Goal: Navigation & Orientation: Find specific page/section

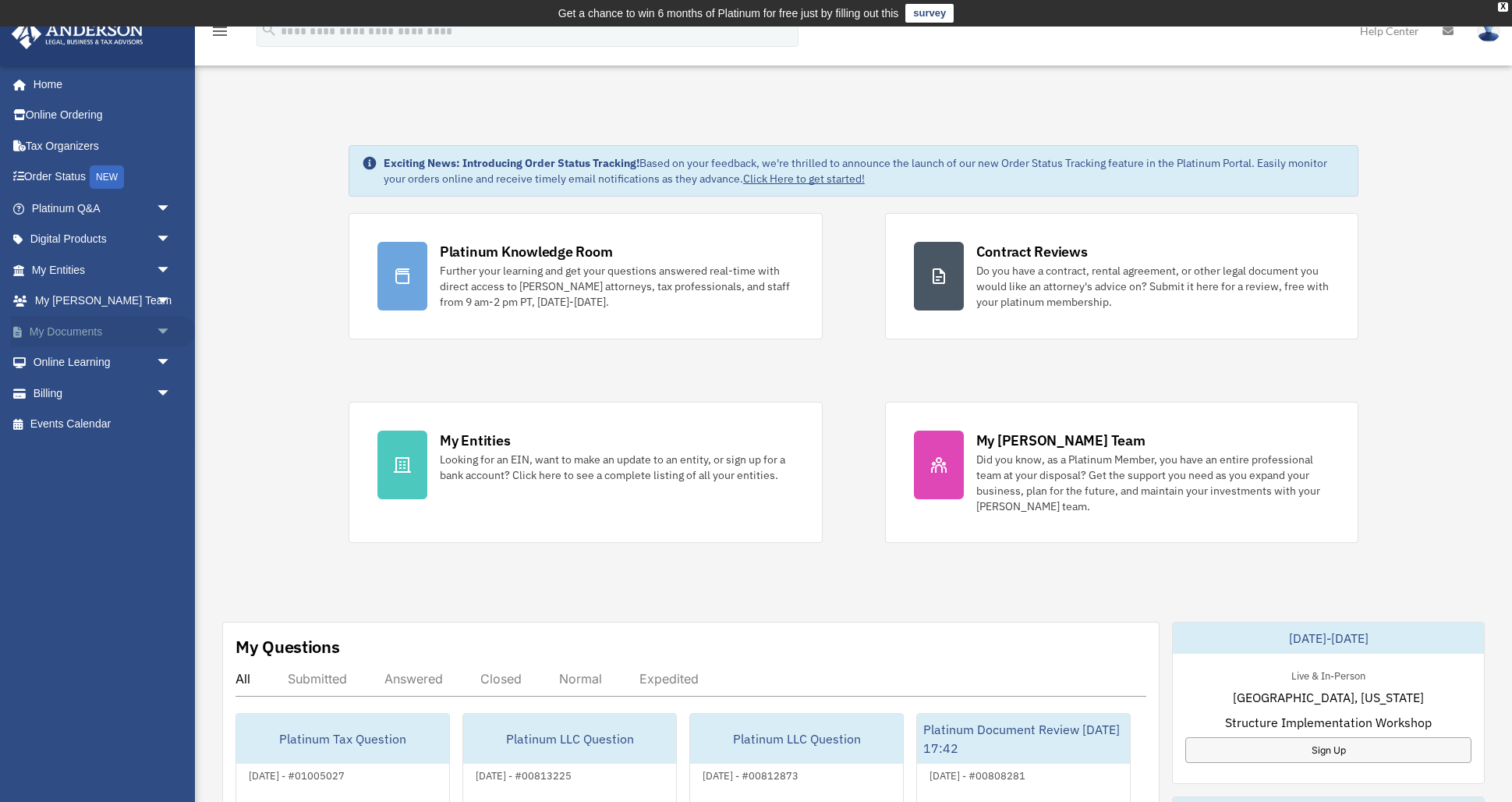
click at [162, 329] on span "arrow_drop_down" at bounding box center [171, 332] width 31 height 32
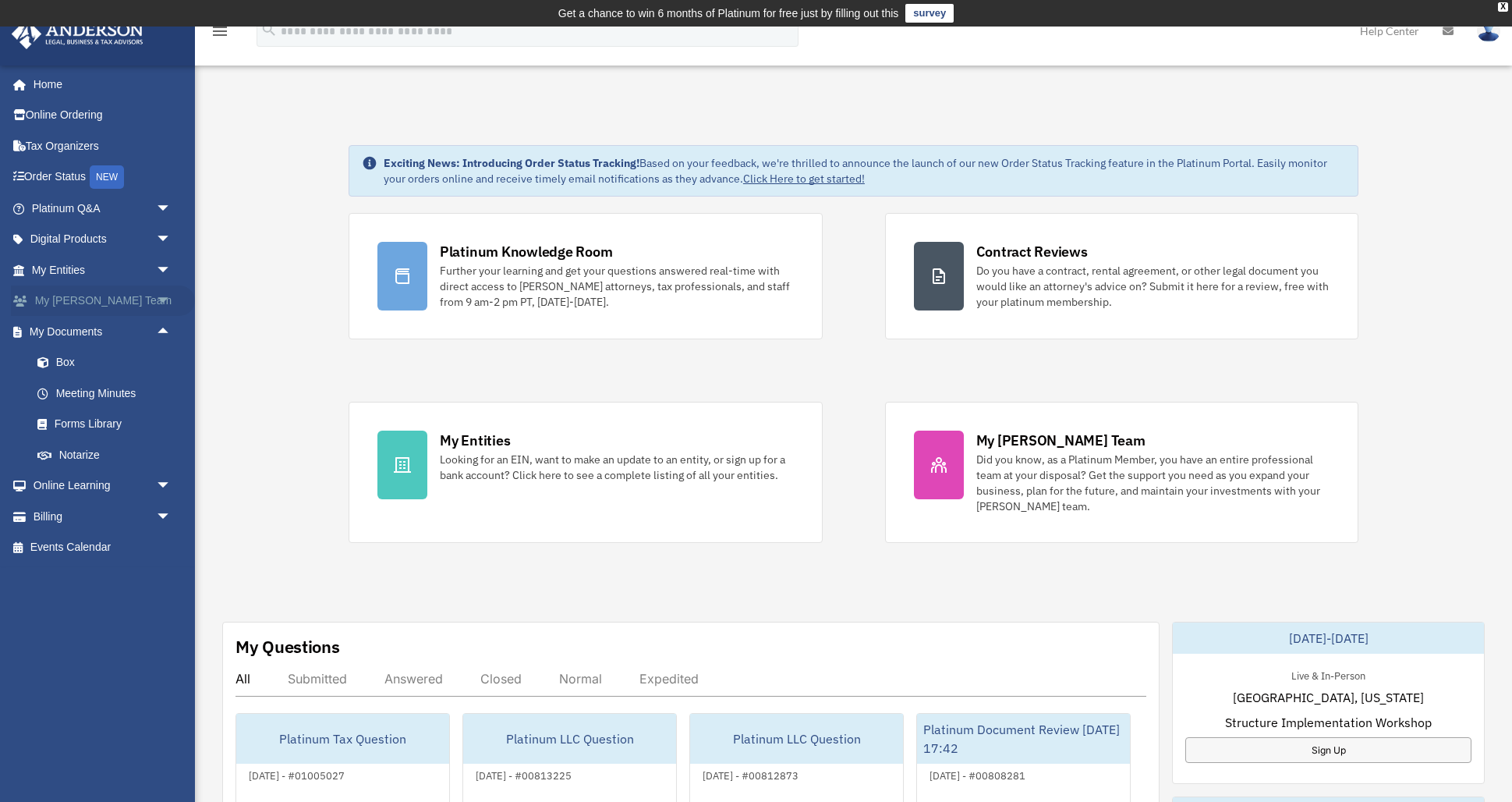
click at [165, 297] on span "arrow_drop_down" at bounding box center [171, 301] width 31 height 32
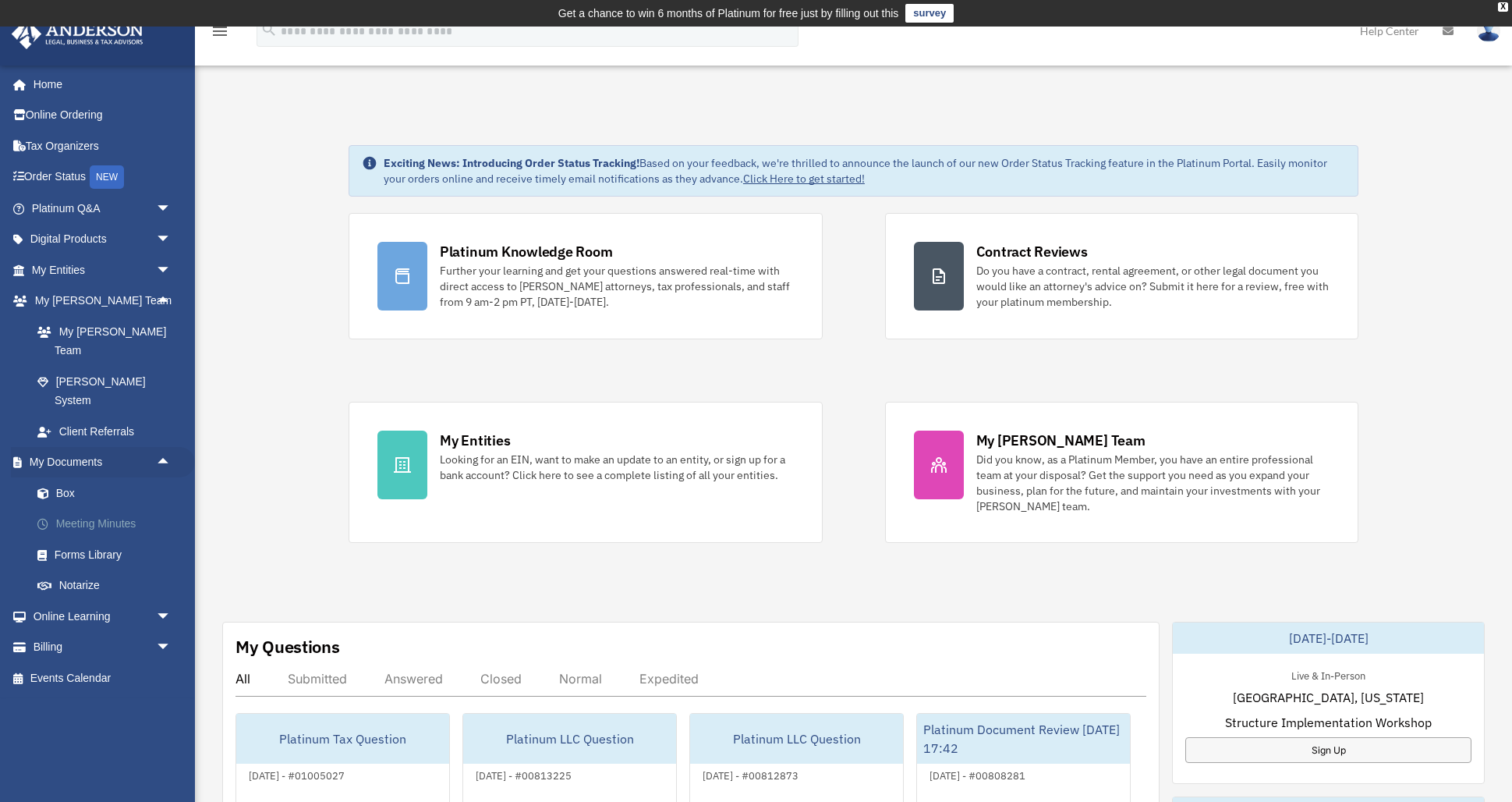
click at [127, 508] on link "Meeting Minutes" at bounding box center [108, 523] width 173 height 31
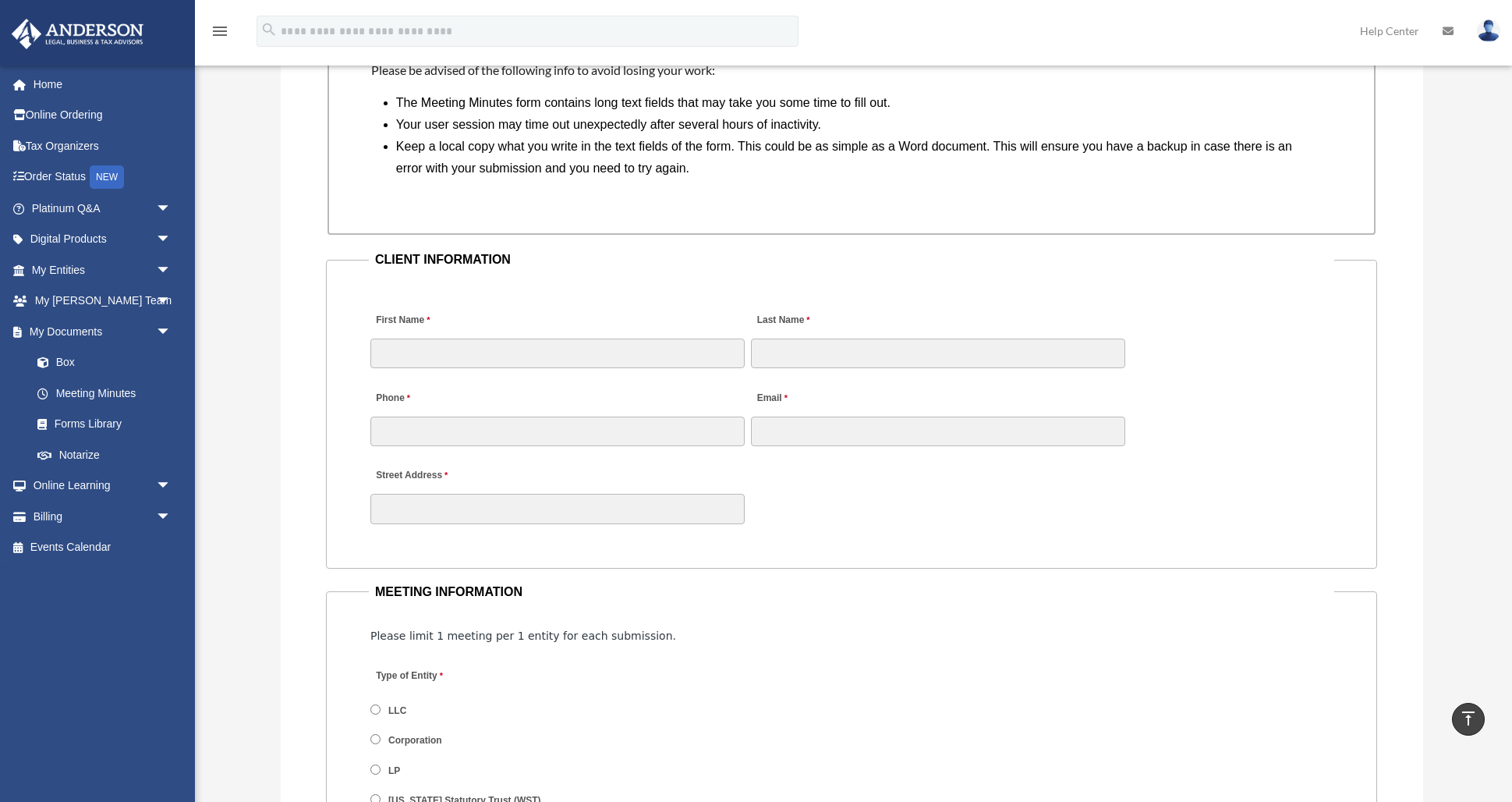
scroll to position [1413, 0]
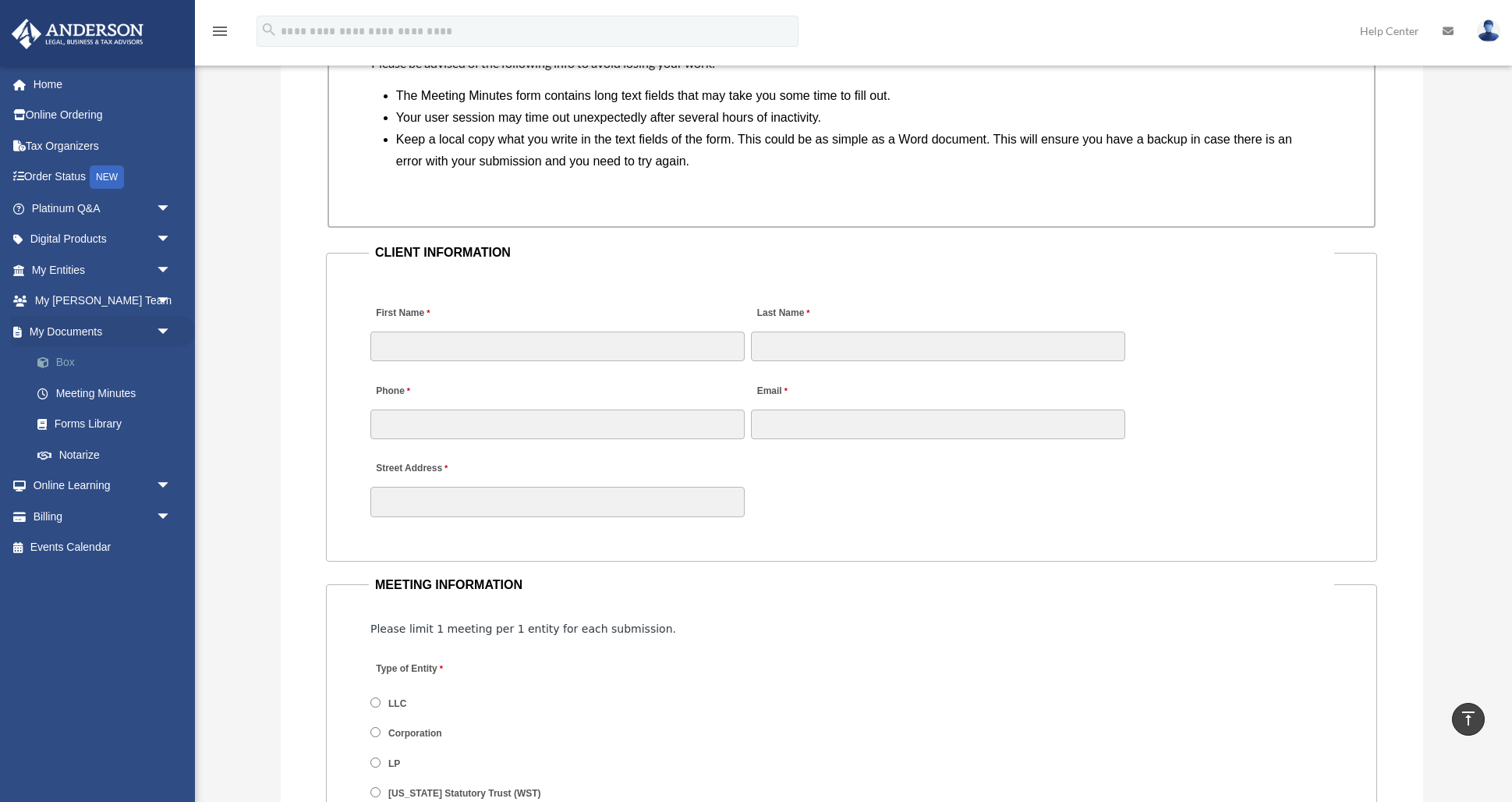
click at [69, 359] on link "Box" at bounding box center [108, 362] width 173 height 31
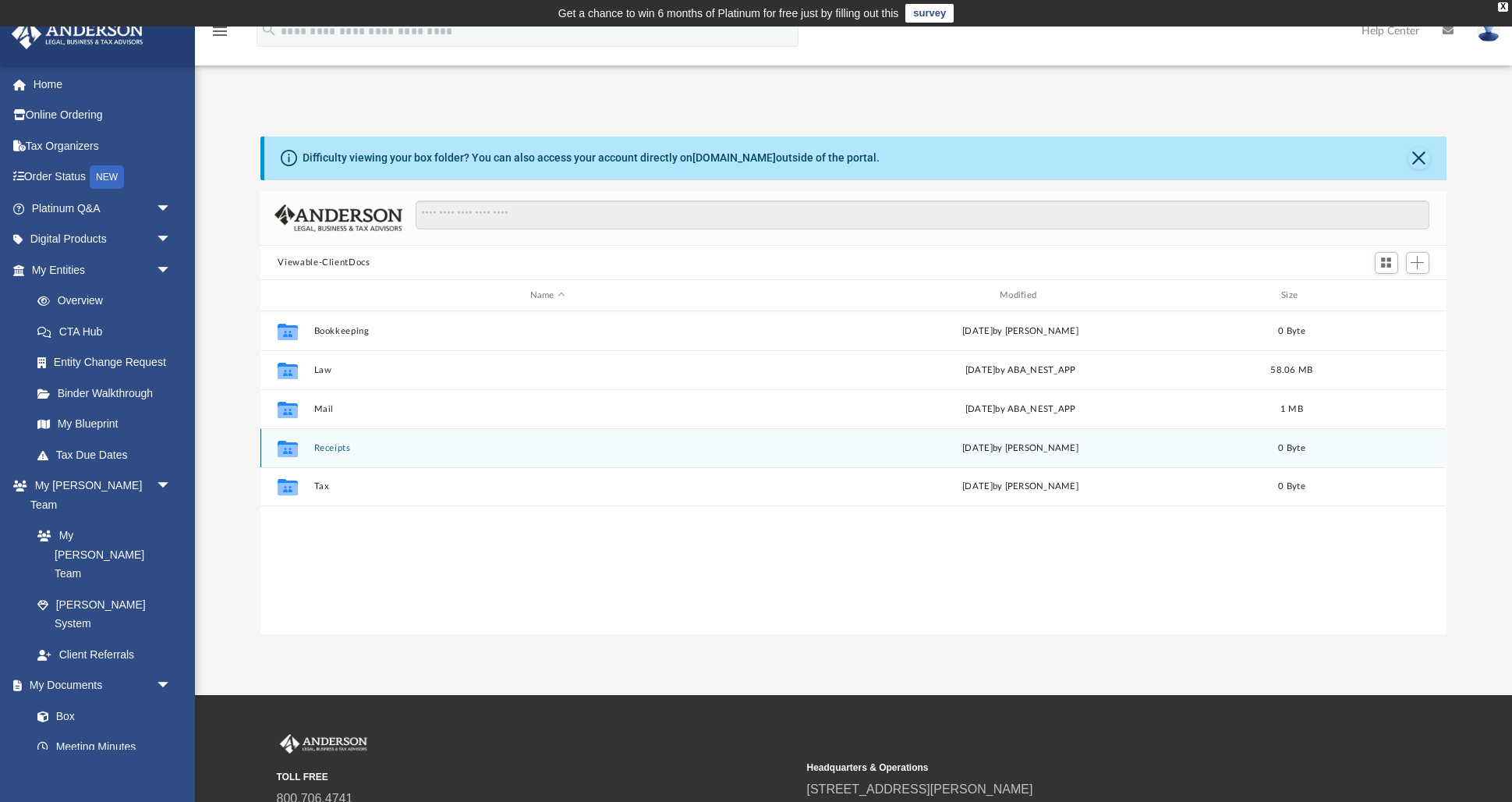
scroll to position [354, 1185]
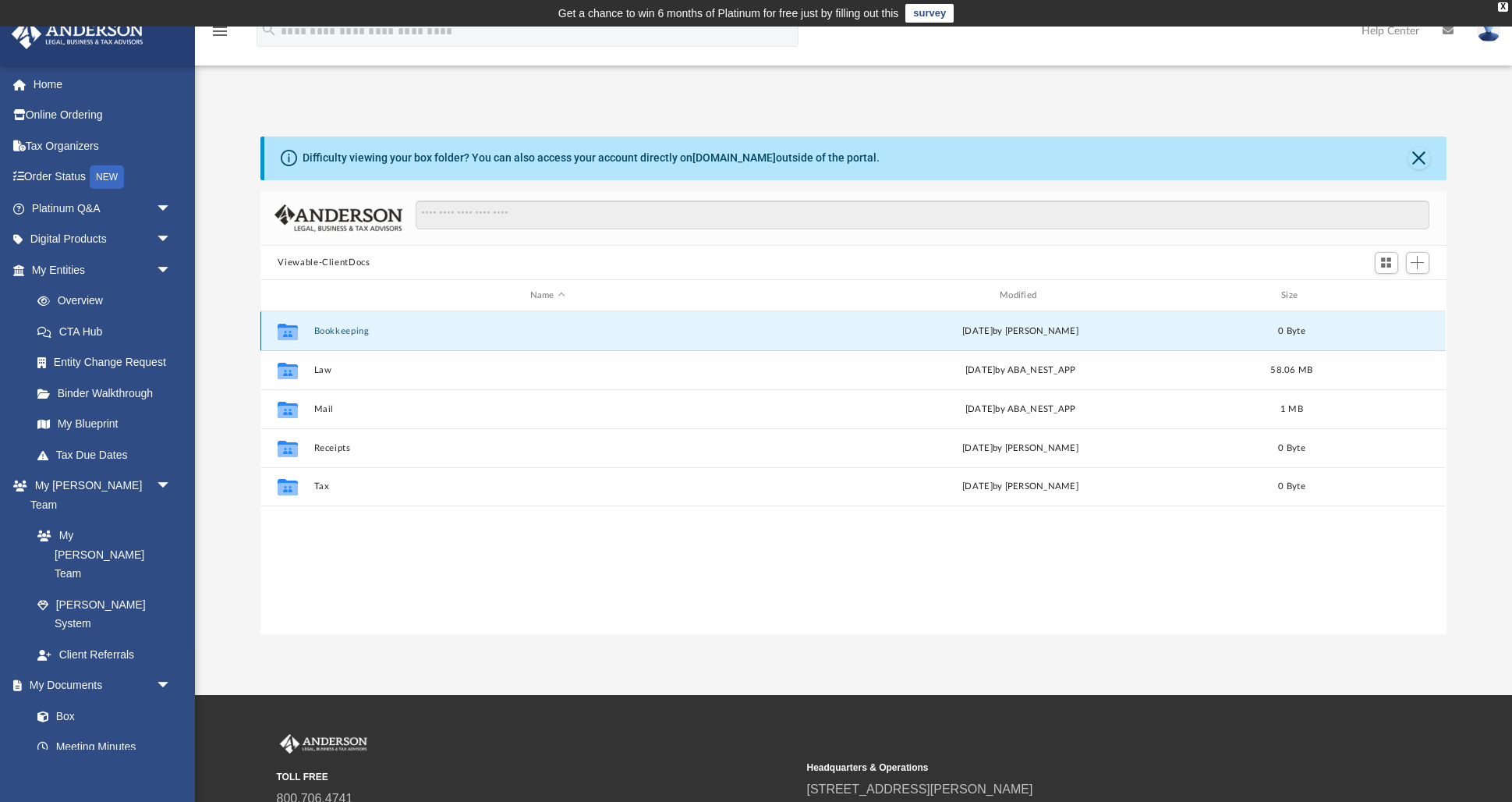
click at [486, 332] on button "Bookkeeping" at bounding box center [547, 331] width 466 height 10
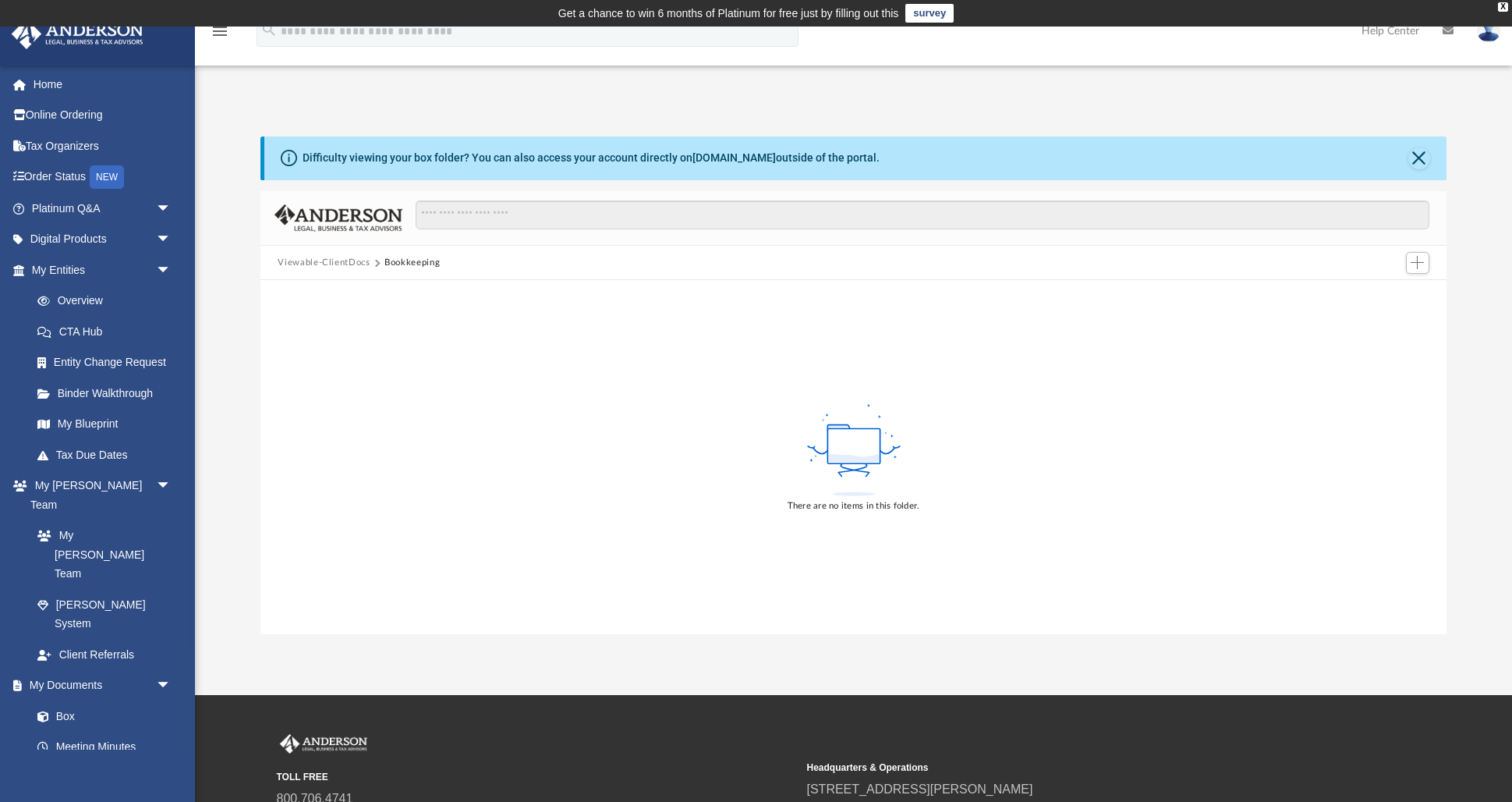
click at [339, 264] on button "Viewable-ClientDocs" at bounding box center [324, 263] width 92 height 14
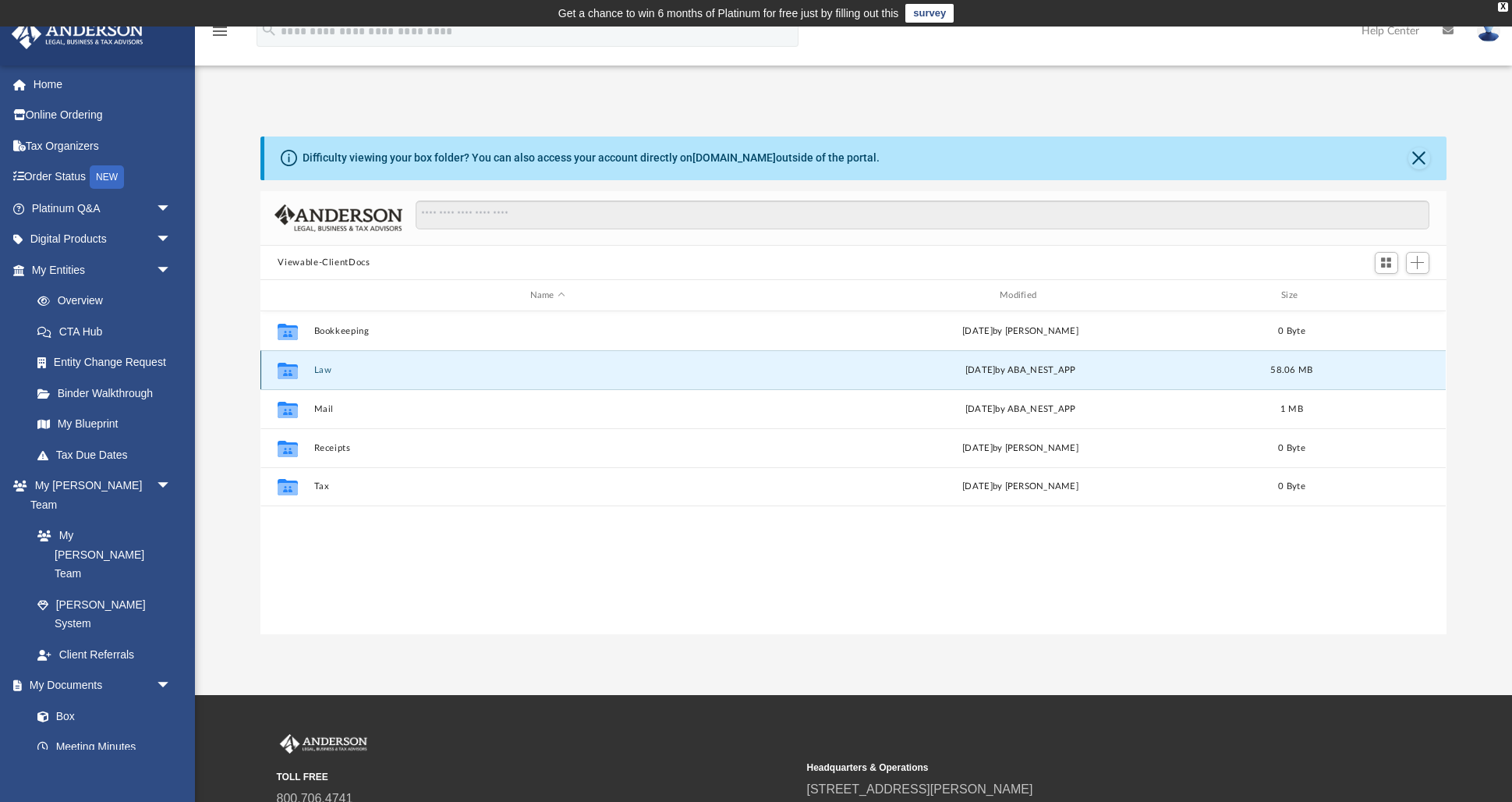
click at [321, 372] on button "Law" at bounding box center [547, 370] width 466 height 10
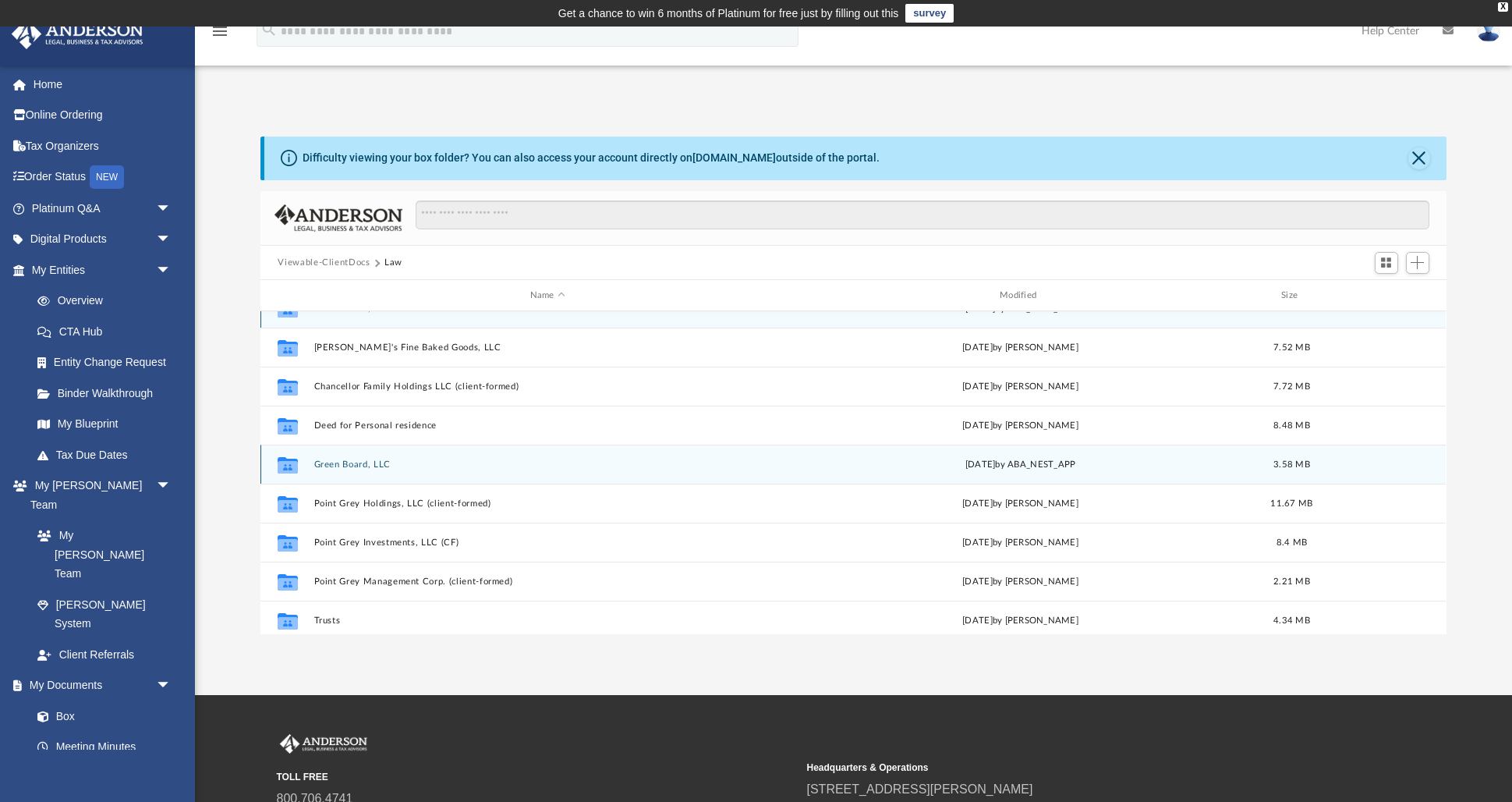
scroll to position [0, 0]
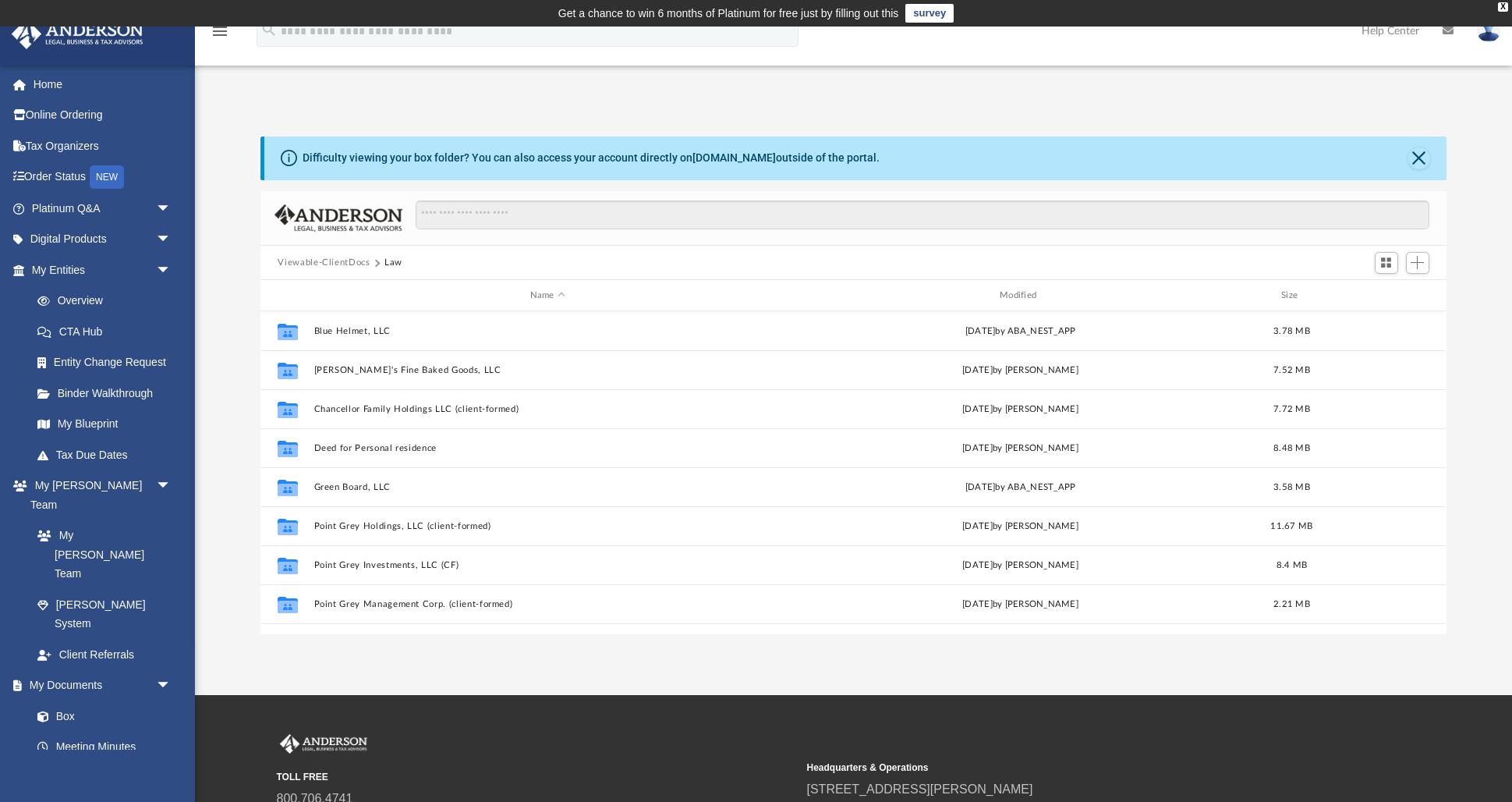
click at [321, 263] on button "Viewable-ClientDocs" at bounding box center [324, 263] width 92 height 14
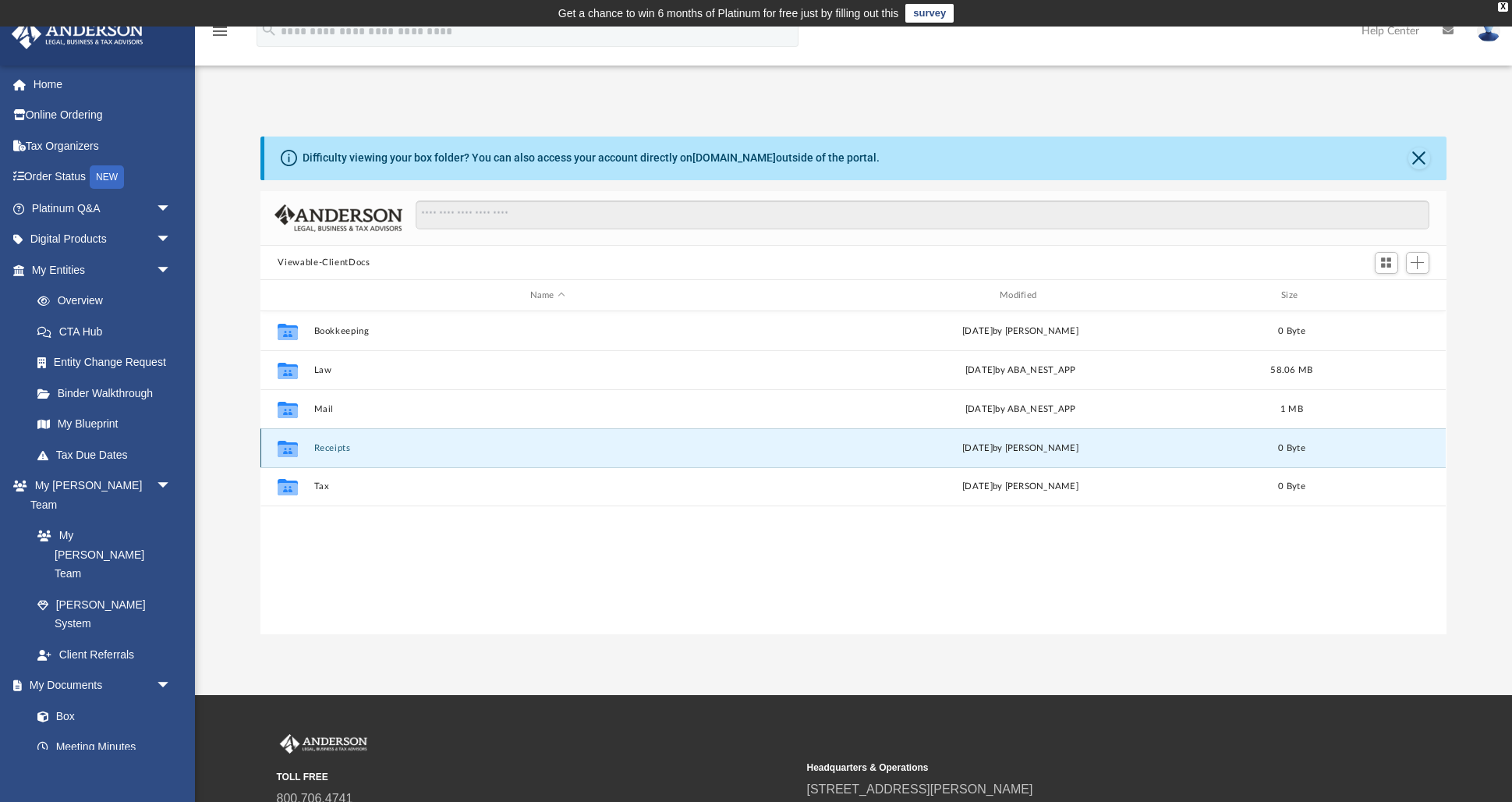
click at [704, 443] on button "Receipts" at bounding box center [547, 448] width 466 height 10
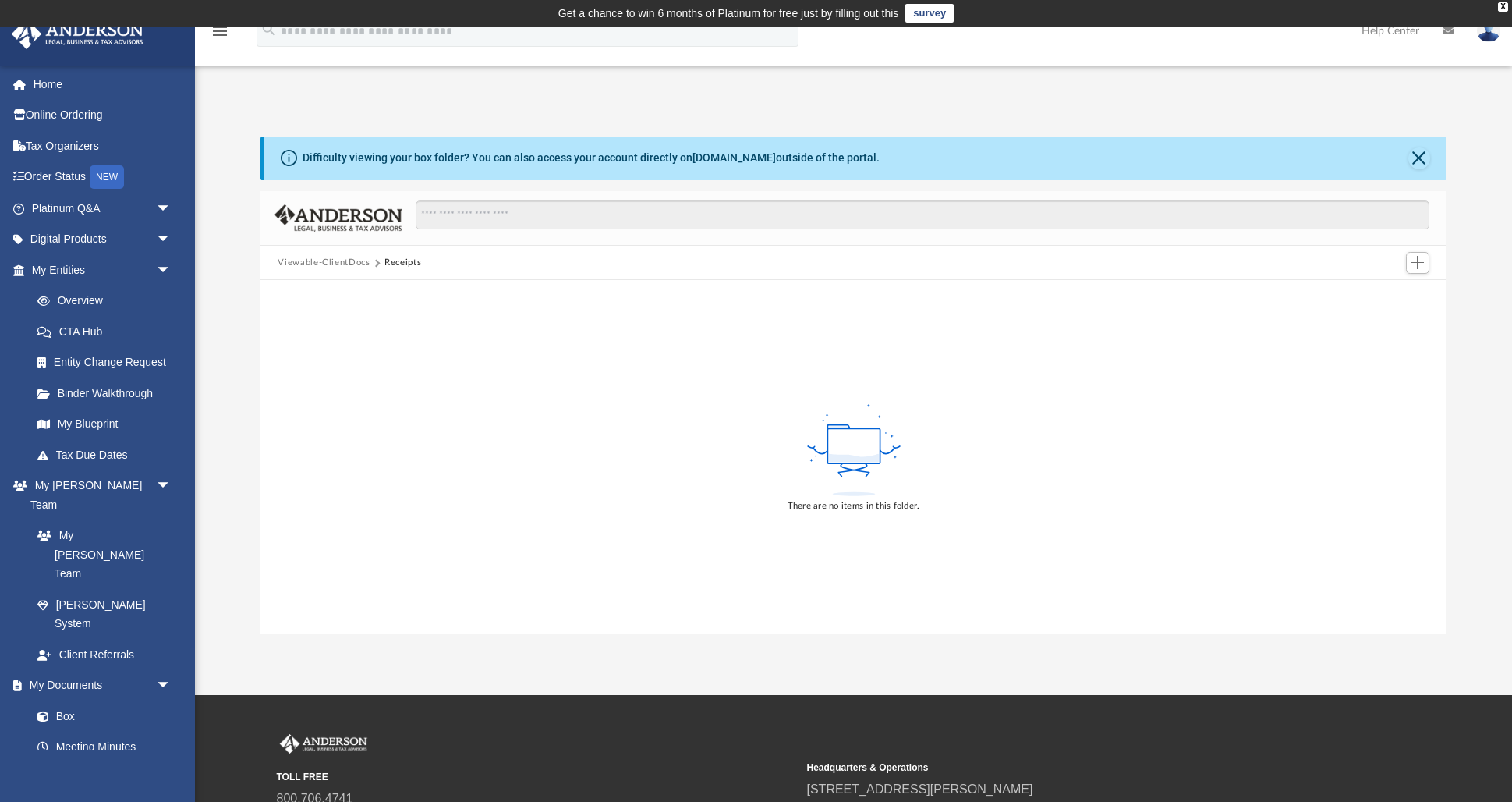
click at [338, 262] on button "Viewable-ClientDocs" at bounding box center [324, 263] width 92 height 14
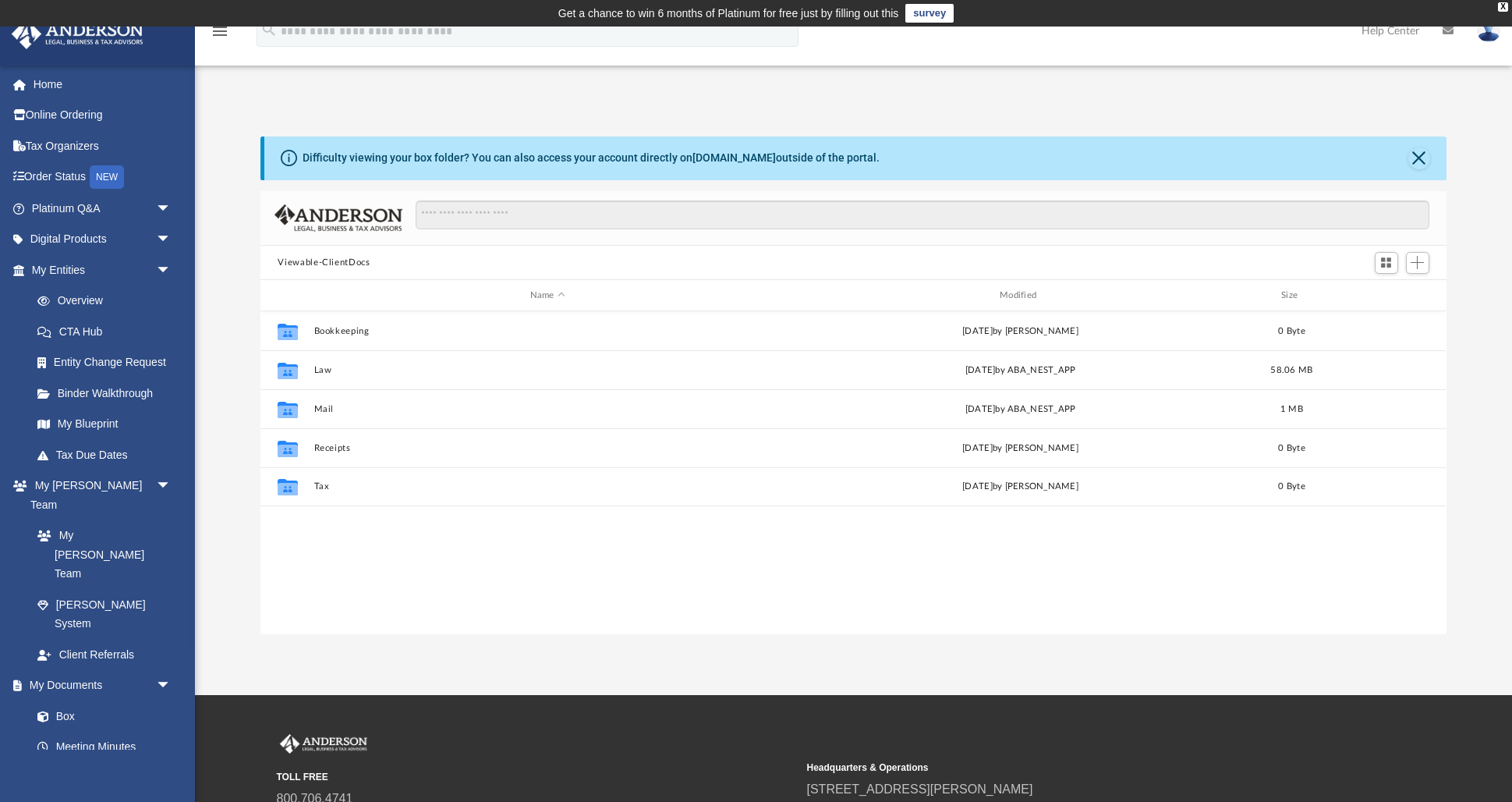
scroll to position [354, 1185]
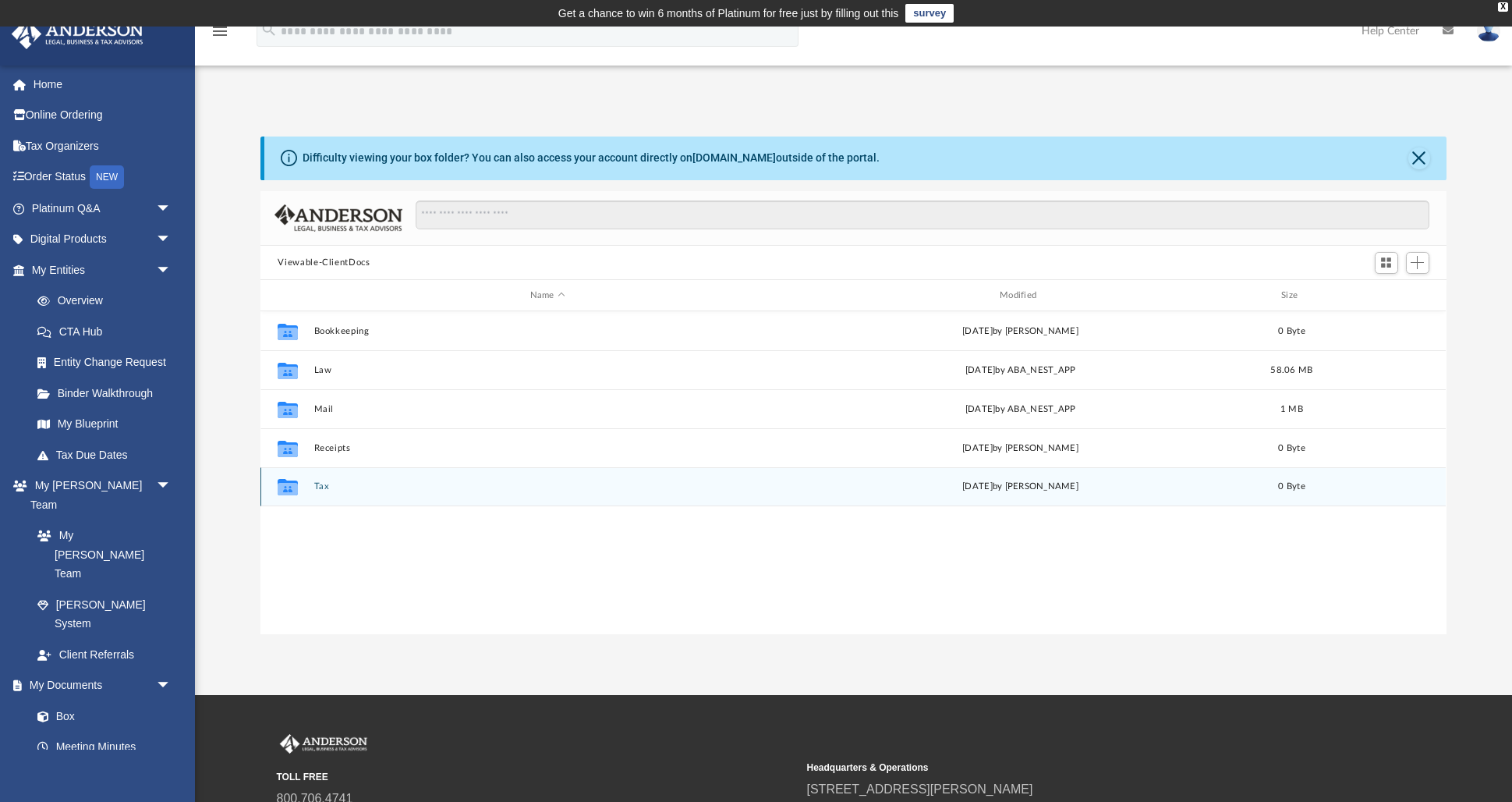
click at [486, 484] on button "Tax" at bounding box center [547, 486] width 466 height 10
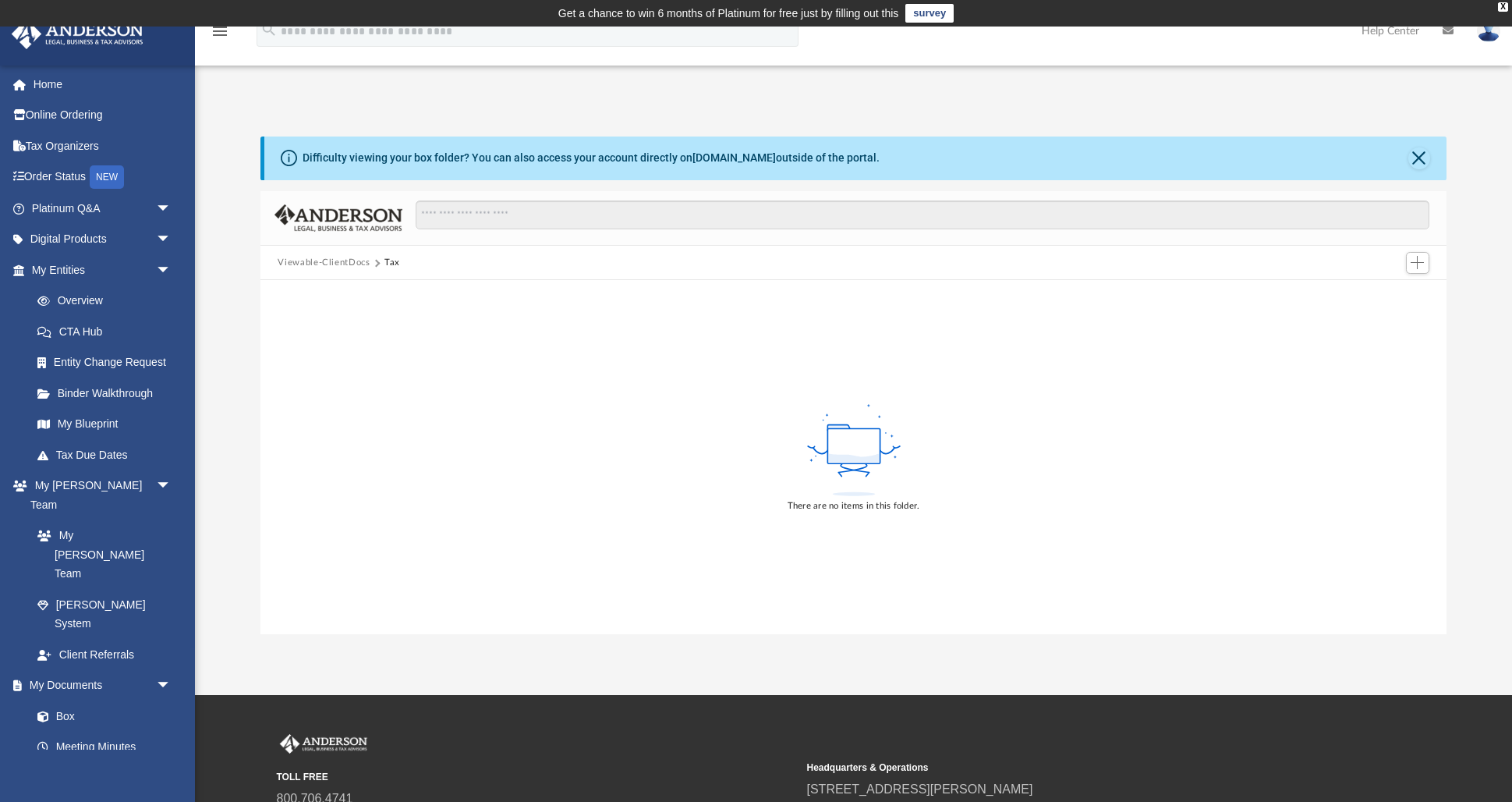
click at [342, 264] on button "Viewable-ClientDocs" at bounding box center [324, 263] width 92 height 14
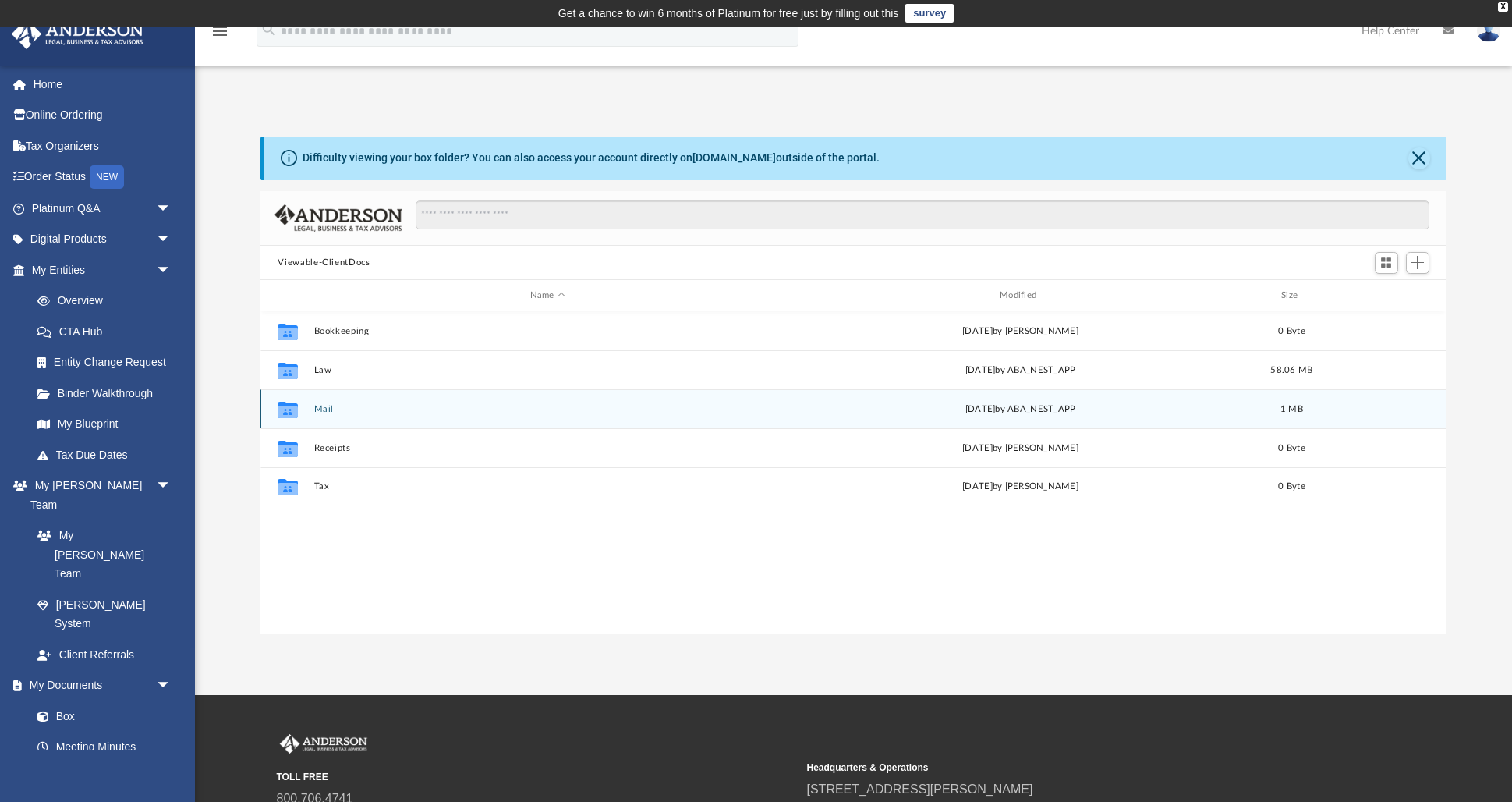
click at [359, 414] on div "Collaborated Folder Mail Mon Apr 21 2025 by ABA_NEST_APP 1 MB" at bounding box center [853, 409] width 1185 height 39
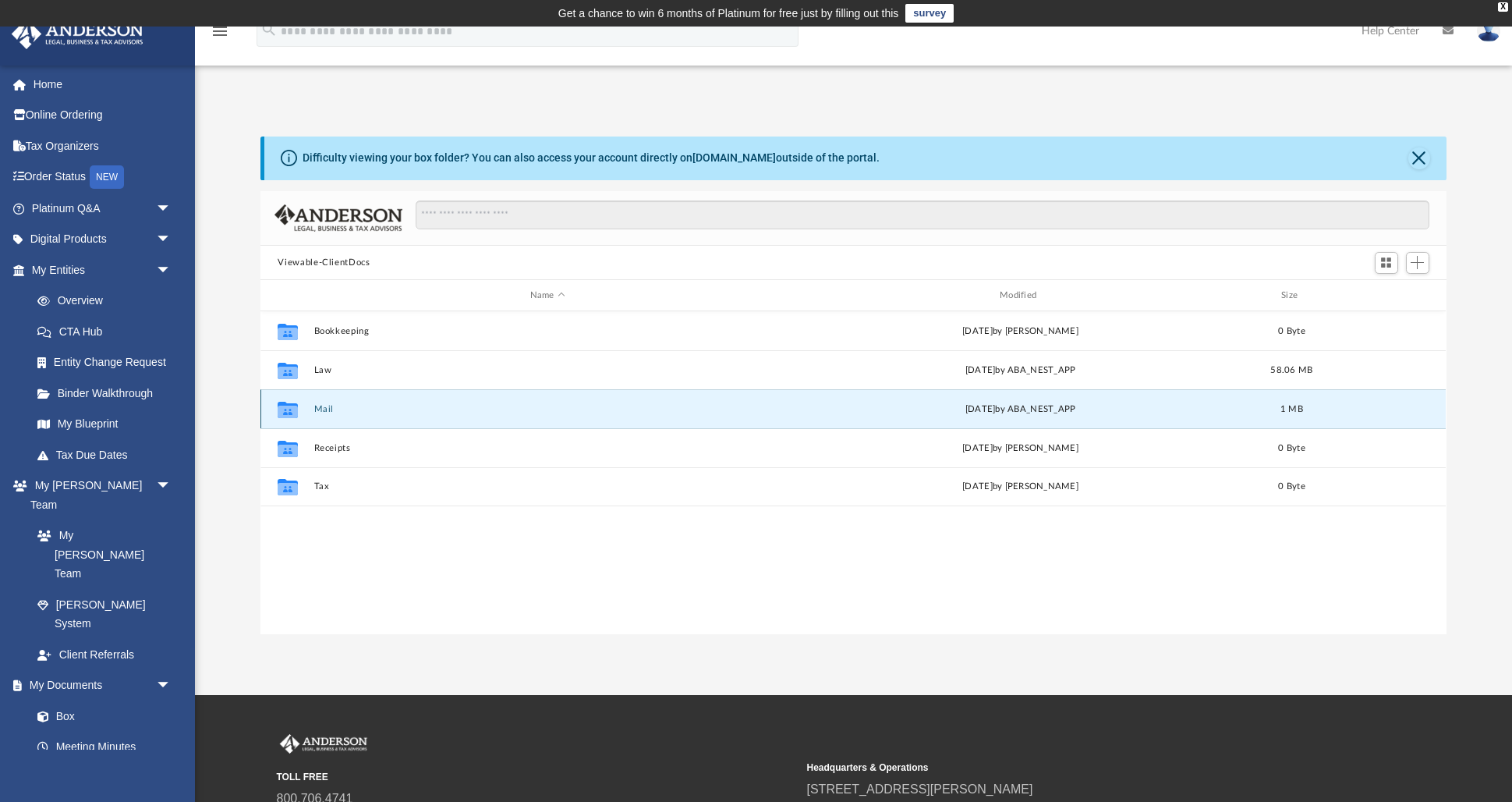
click at [297, 410] on icon "grid" at bounding box center [288, 411] width 20 height 13
click at [329, 410] on button "Mail" at bounding box center [547, 409] width 466 height 10
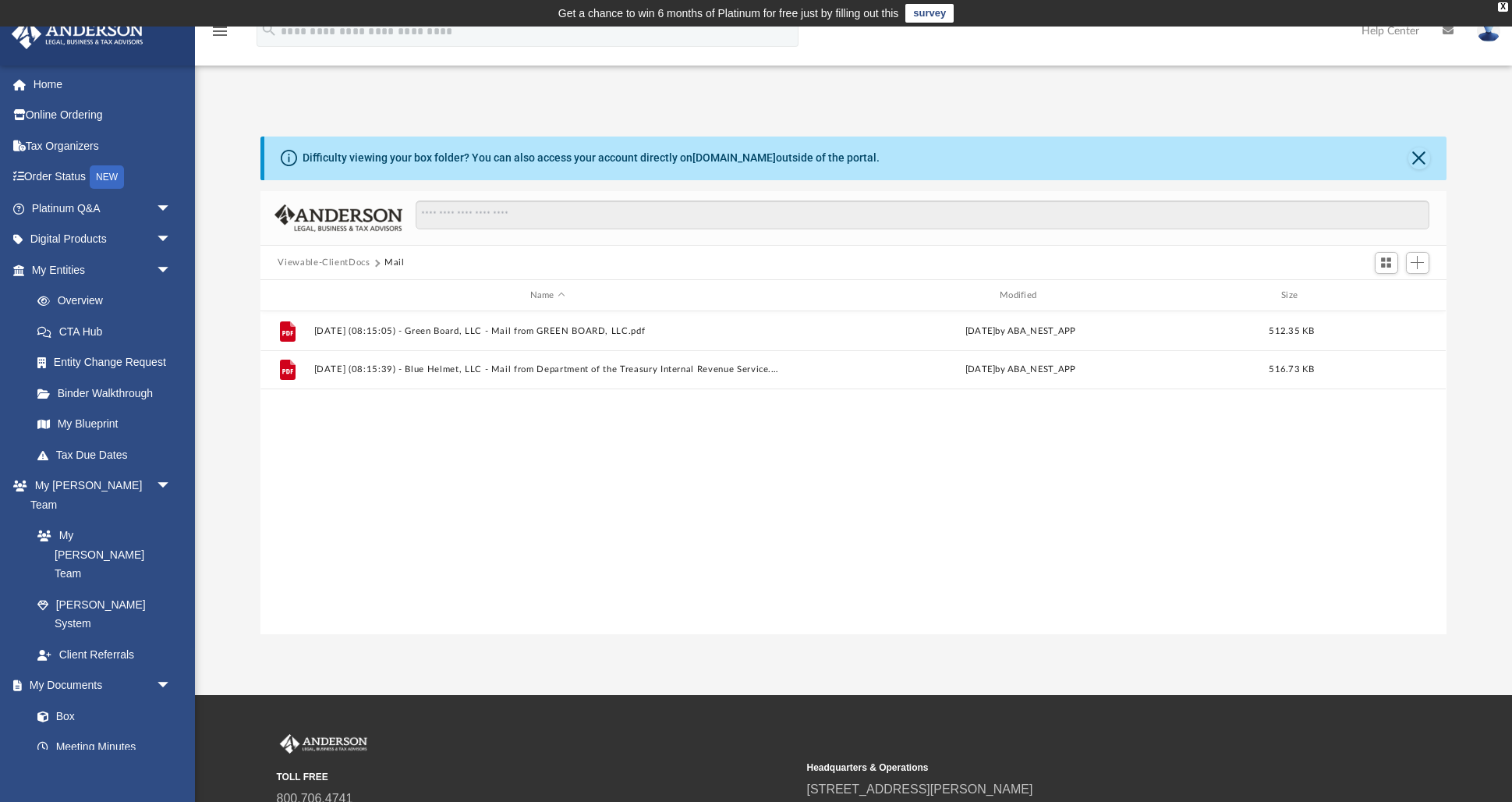
click at [329, 410] on div "File 2025.04.21 (08:15:05) - Green Board, LLC - Mail from GREEN BOARD, LLC.pdf …" at bounding box center [853, 473] width 1185 height 324
click at [337, 260] on button "Viewable-ClientDocs" at bounding box center [324, 263] width 92 height 14
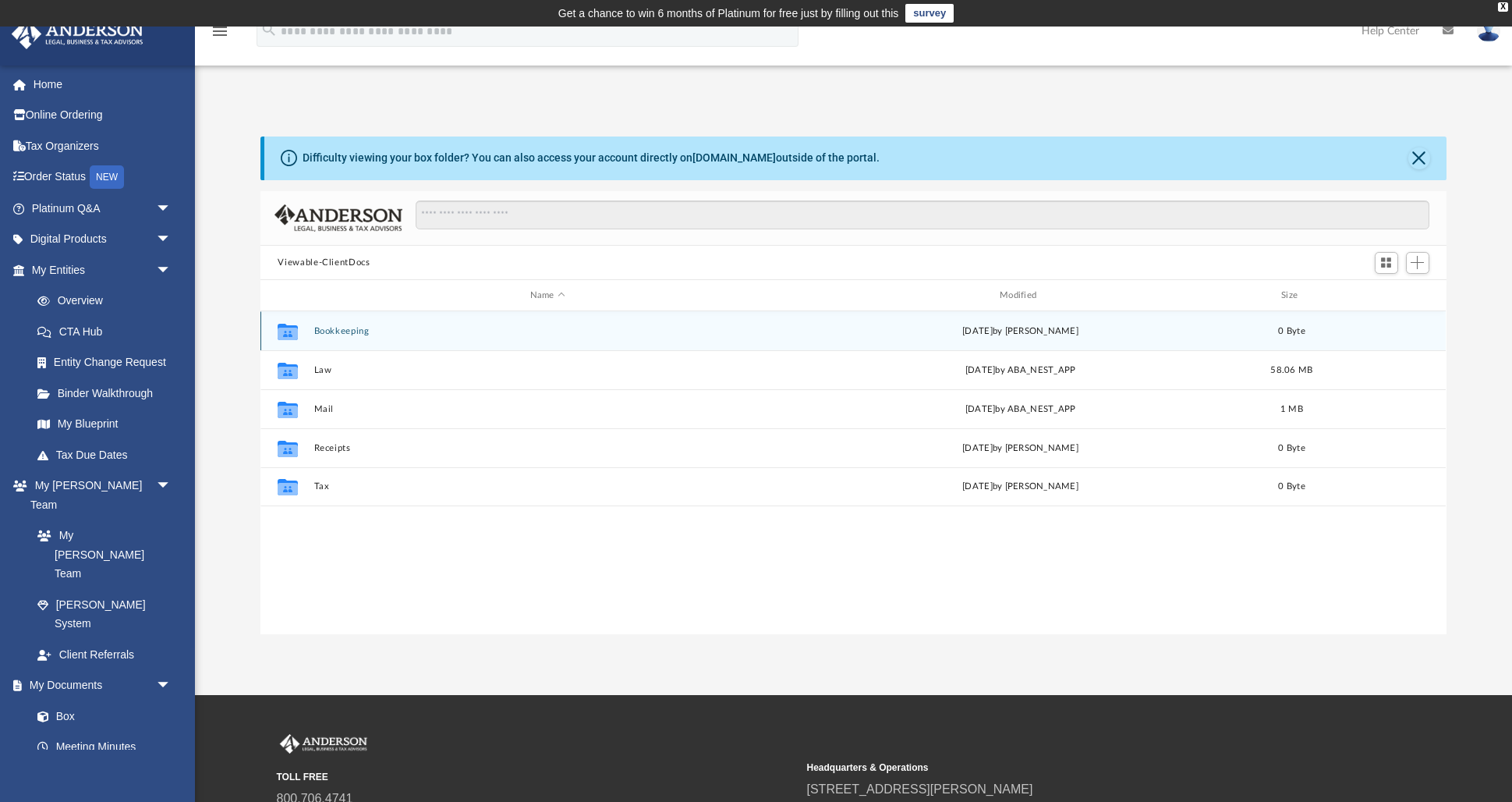
click at [354, 321] on div "Collaborated Folder Bookkeeping Sat Sep 14 2024 by Charles Rogler 0 Byte" at bounding box center [853, 331] width 1185 height 39
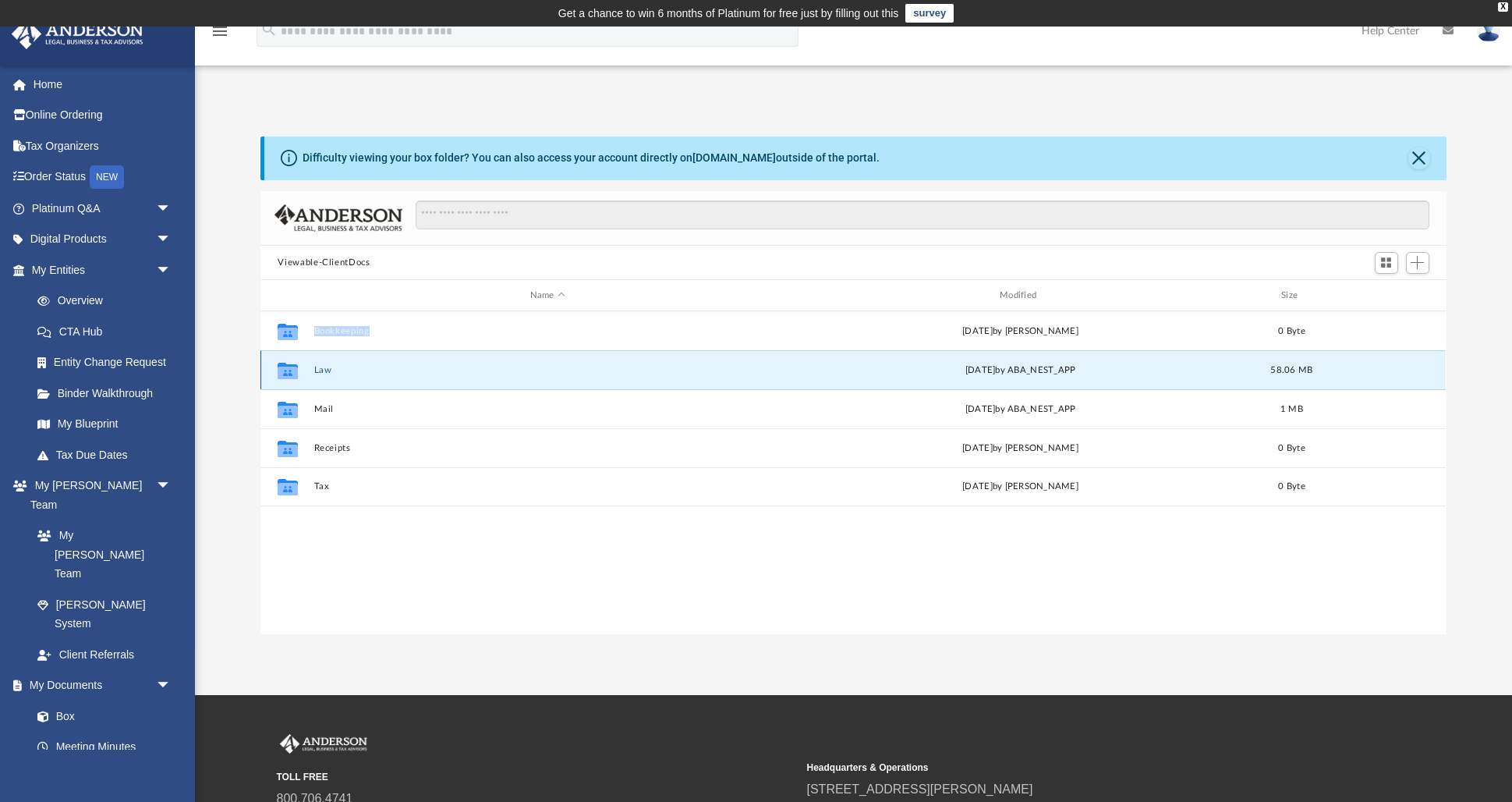
click at [325, 369] on button "Law" at bounding box center [547, 370] width 466 height 10
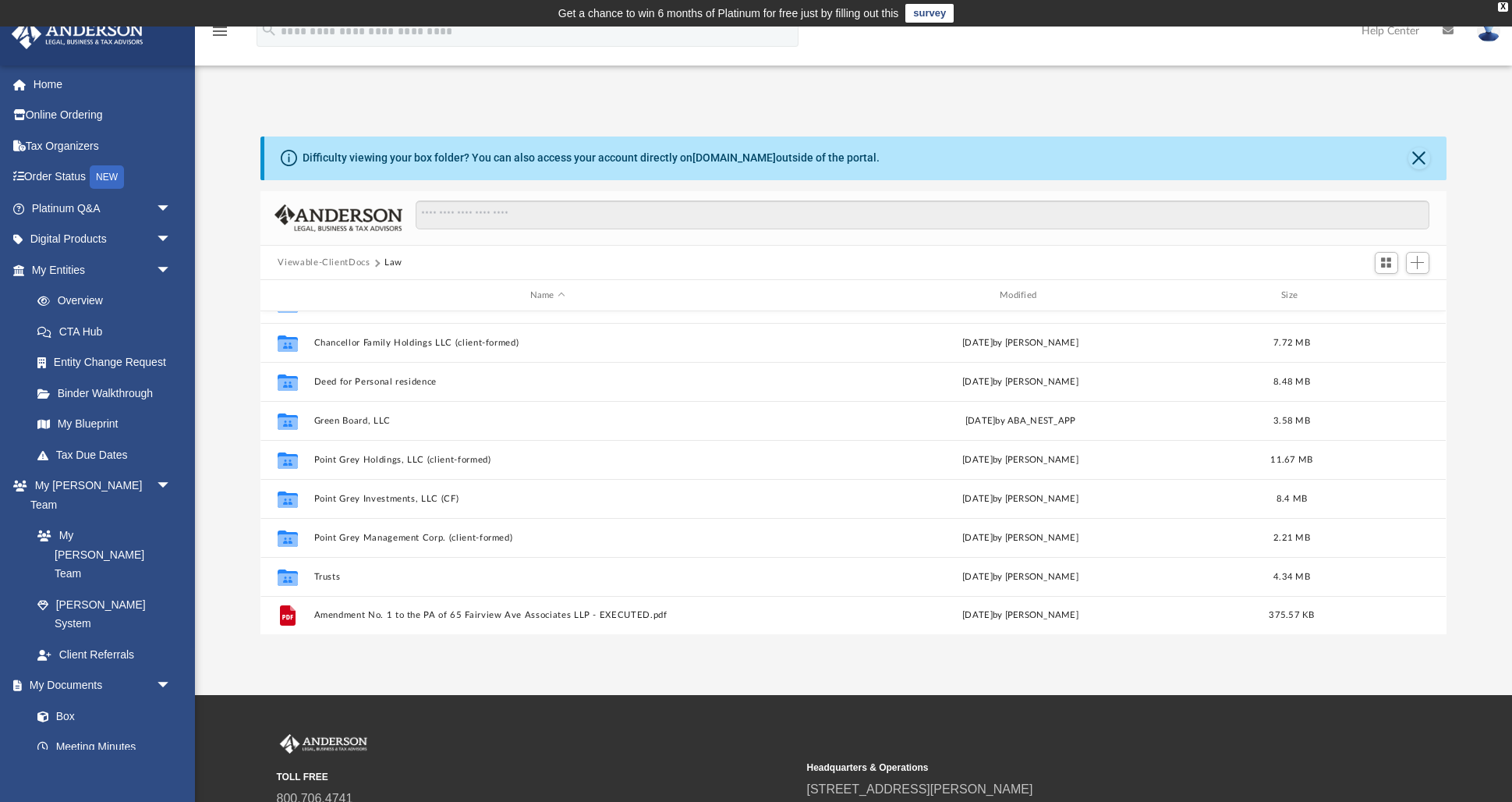
scroll to position [62, 0]
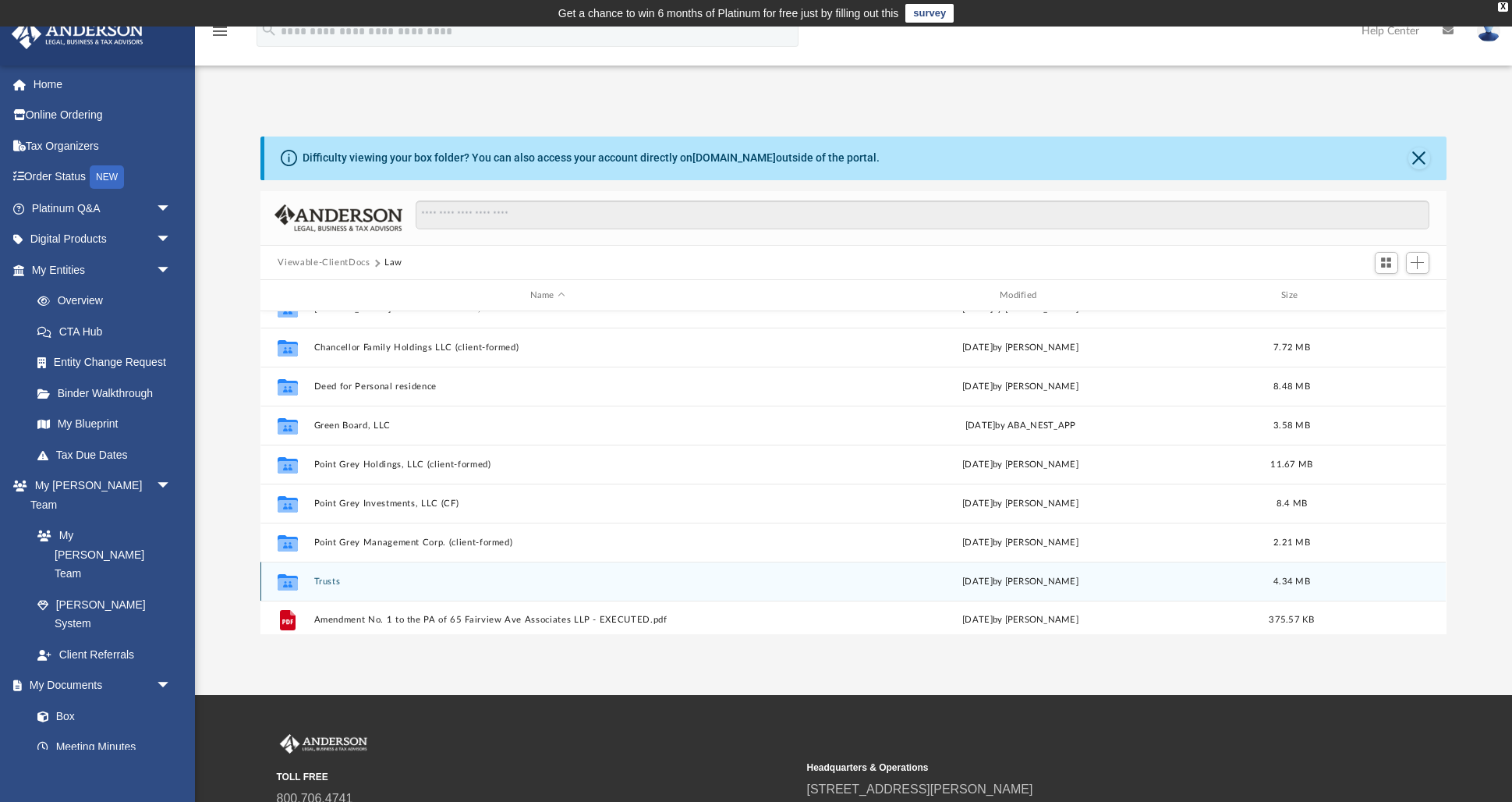
click at [308, 582] on div "Collaborated Folder Trusts Thu Jan 9 2025 by Lucianne Castillo 4.34 MB" at bounding box center [853, 581] width 1185 height 39
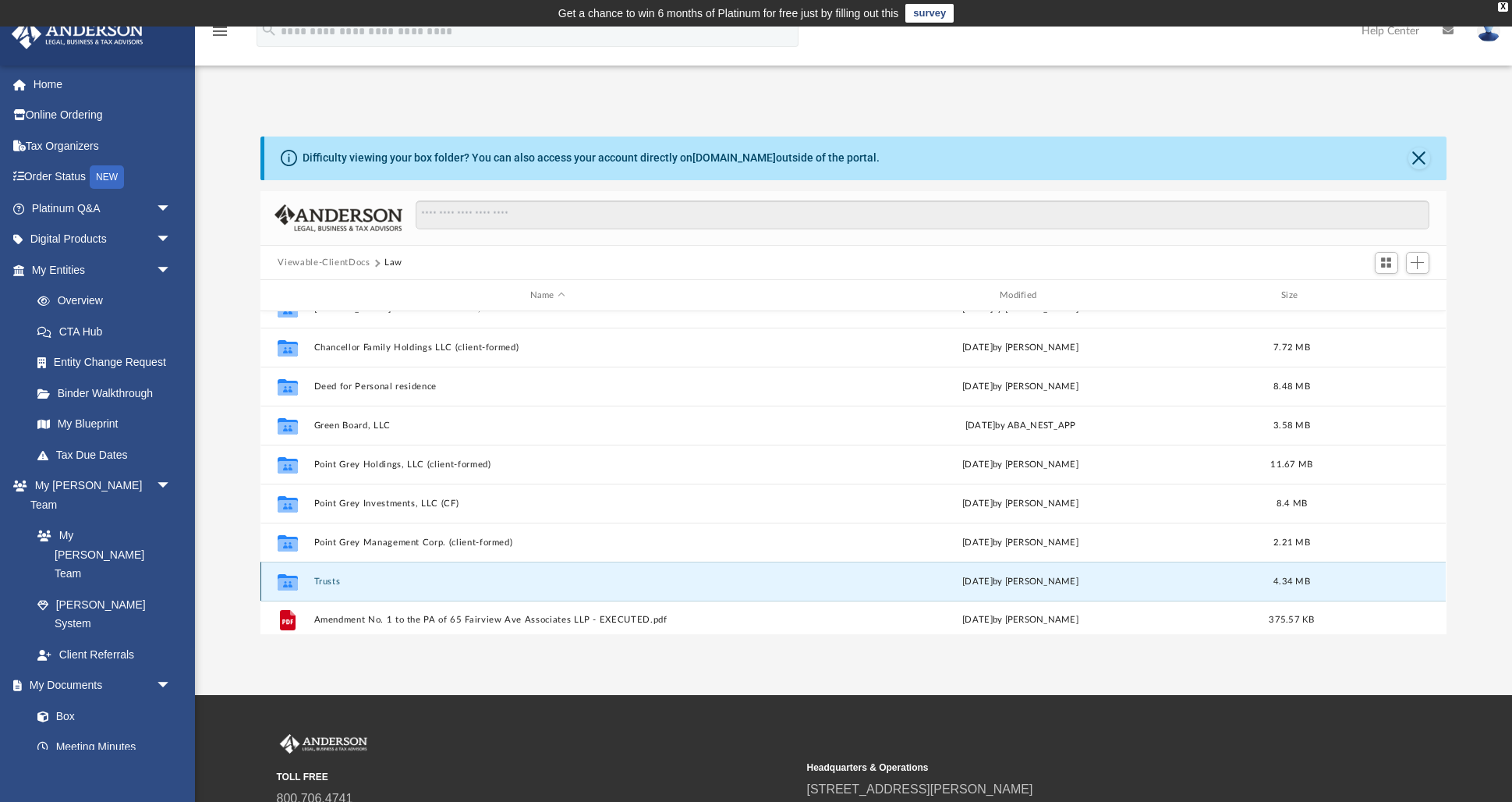
click at [291, 582] on icon "grid" at bounding box center [288, 584] width 20 height 13
click at [288, 582] on icon "grid" at bounding box center [288, 584] width 20 height 13
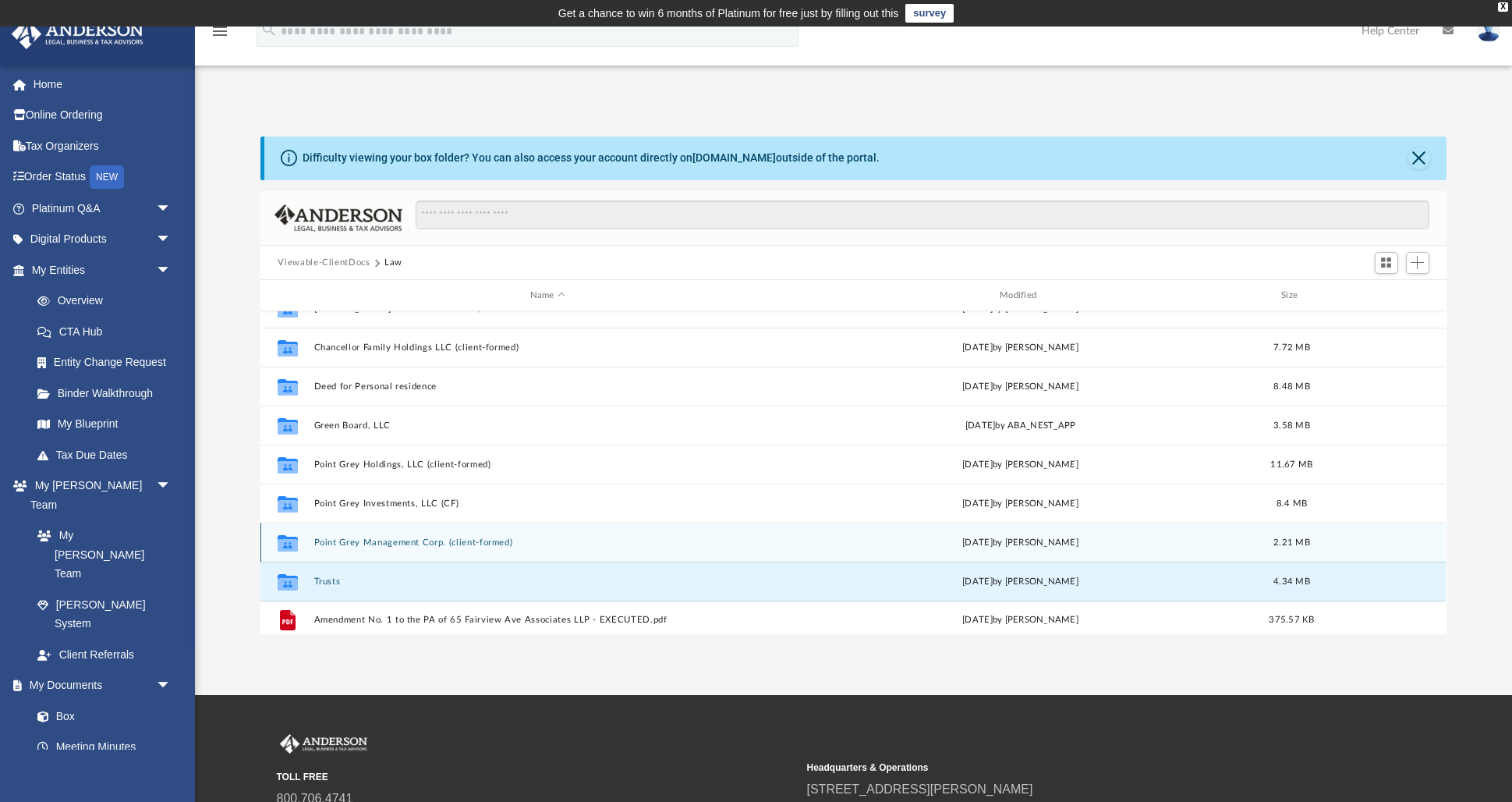
click at [288, 541] on icon "grid" at bounding box center [288, 545] width 20 height 13
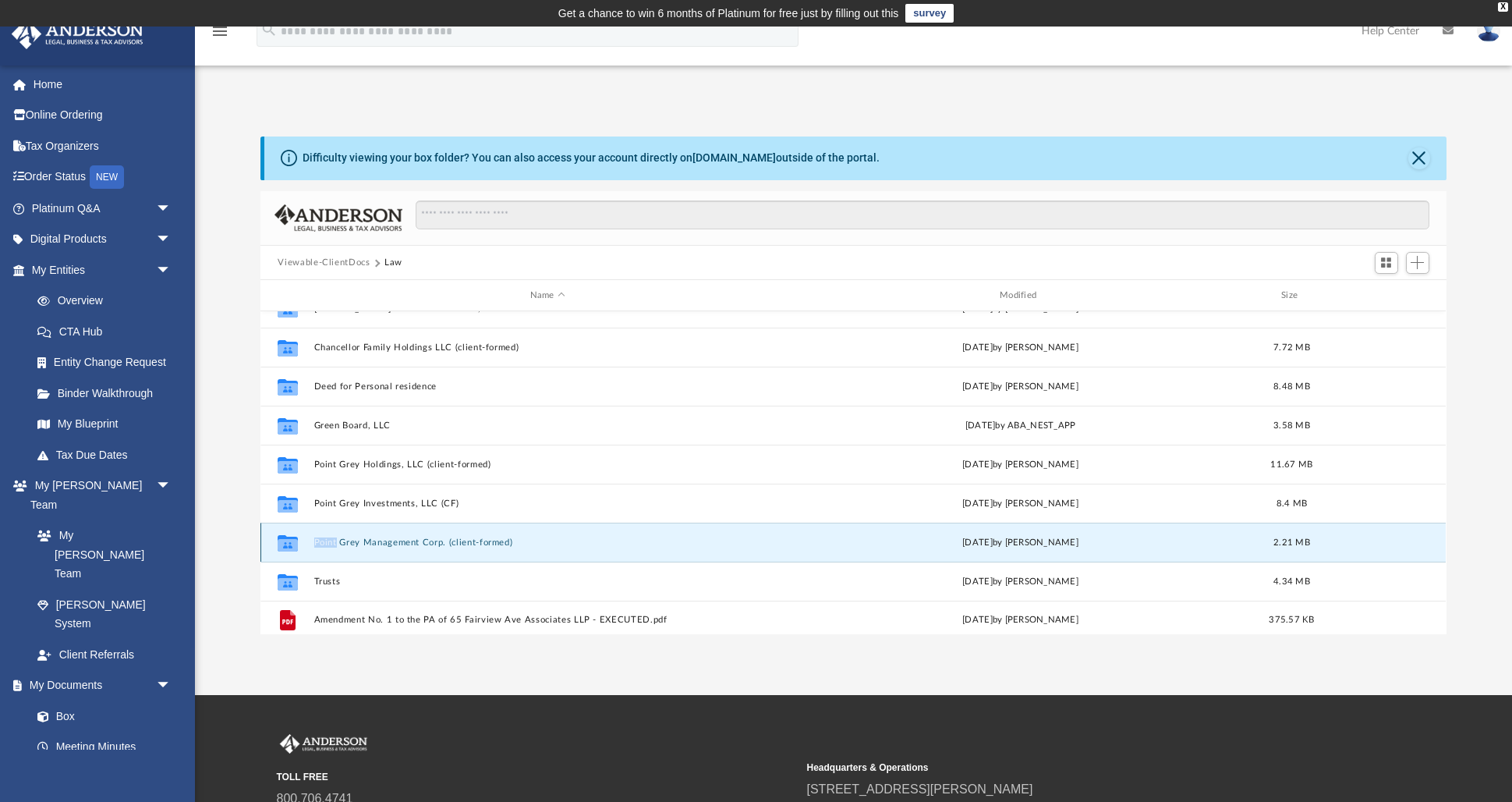
click at [288, 541] on icon "grid" at bounding box center [288, 545] width 20 height 13
click at [289, 544] on icon "grid" at bounding box center [288, 545] width 20 height 13
click at [366, 544] on button "Point Grey Management Corp. (client-formed)" at bounding box center [547, 542] width 466 height 10
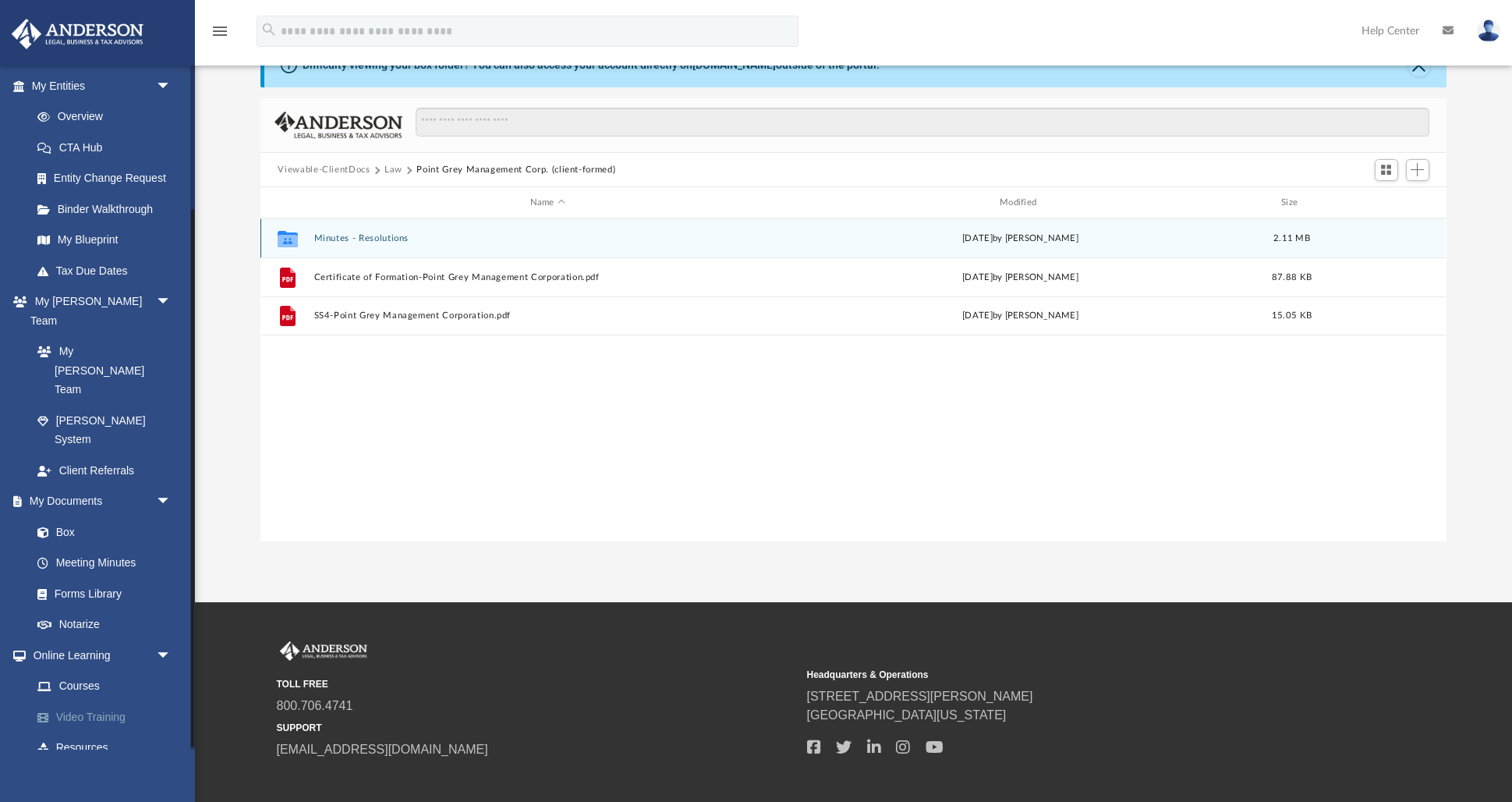
scroll to position [187, 0]
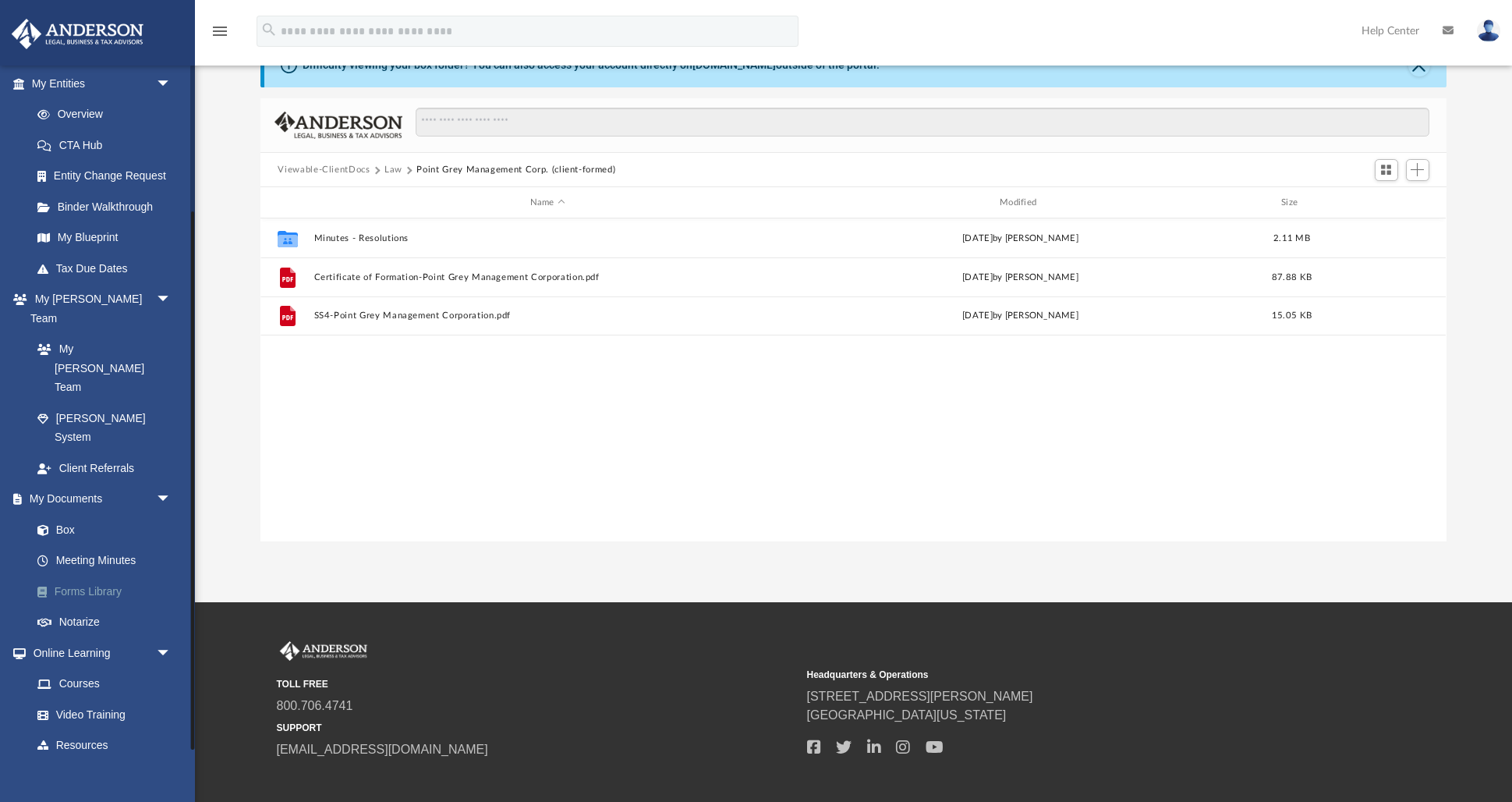
click at [100, 575] on link "Forms Library" at bounding box center [108, 590] width 173 height 31
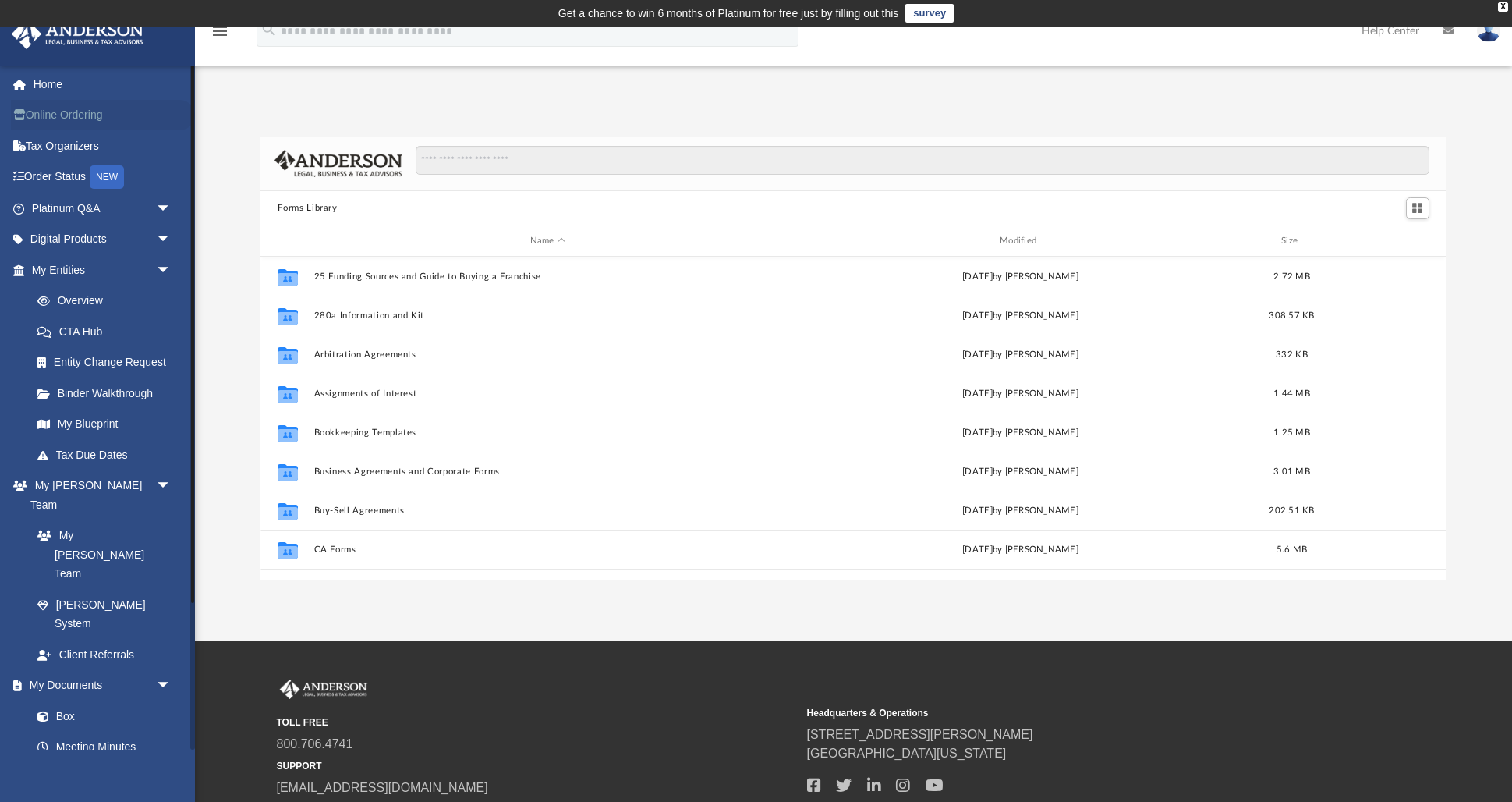
click at [85, 120] on link "Online Ordering" at bounding box center [103, 115] width 184 height 31
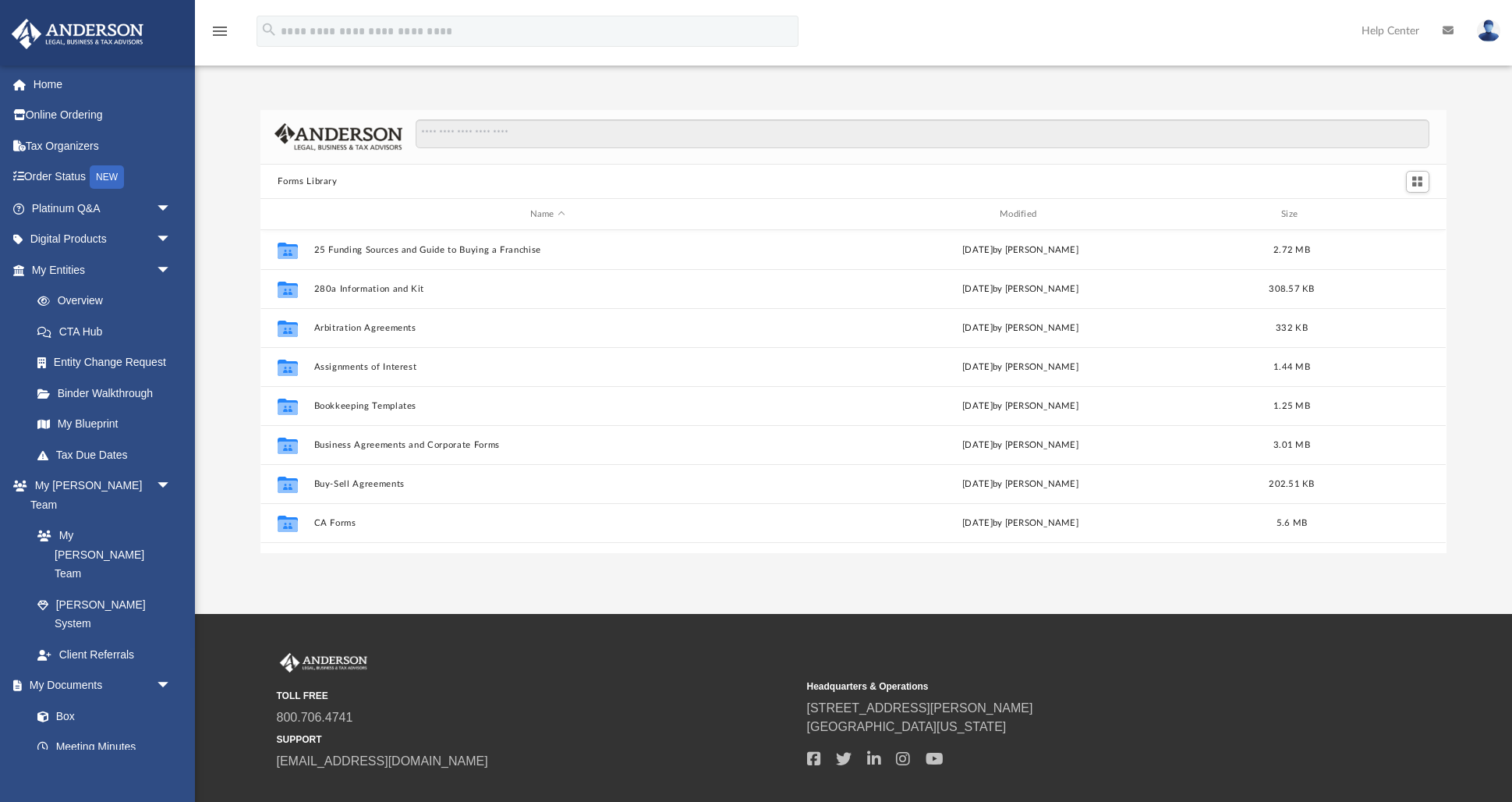
scroll to position [354, 1185]
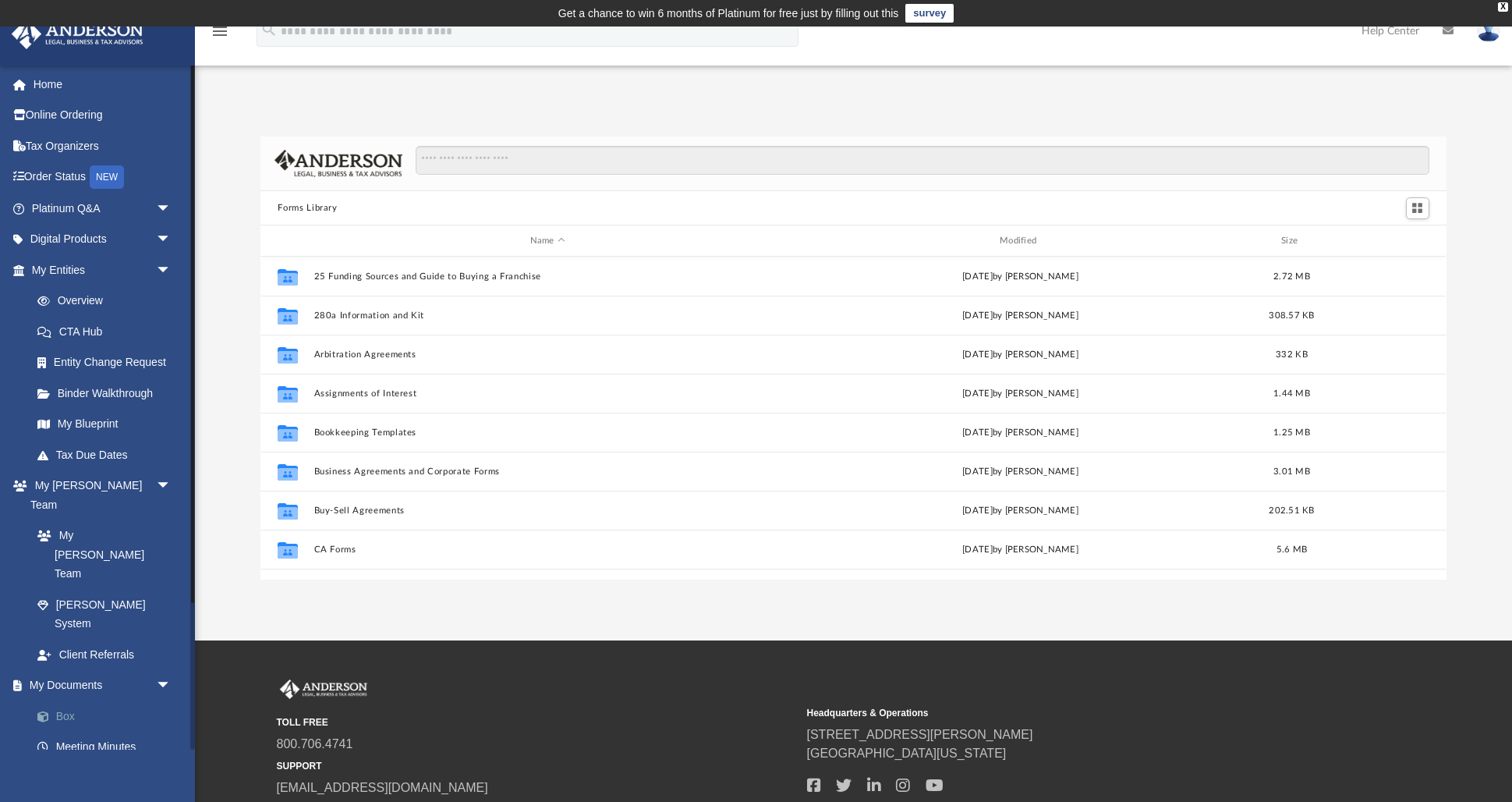
click at [66, 700] on link "Box" at bounding box center [108, 715] width 173 height 31
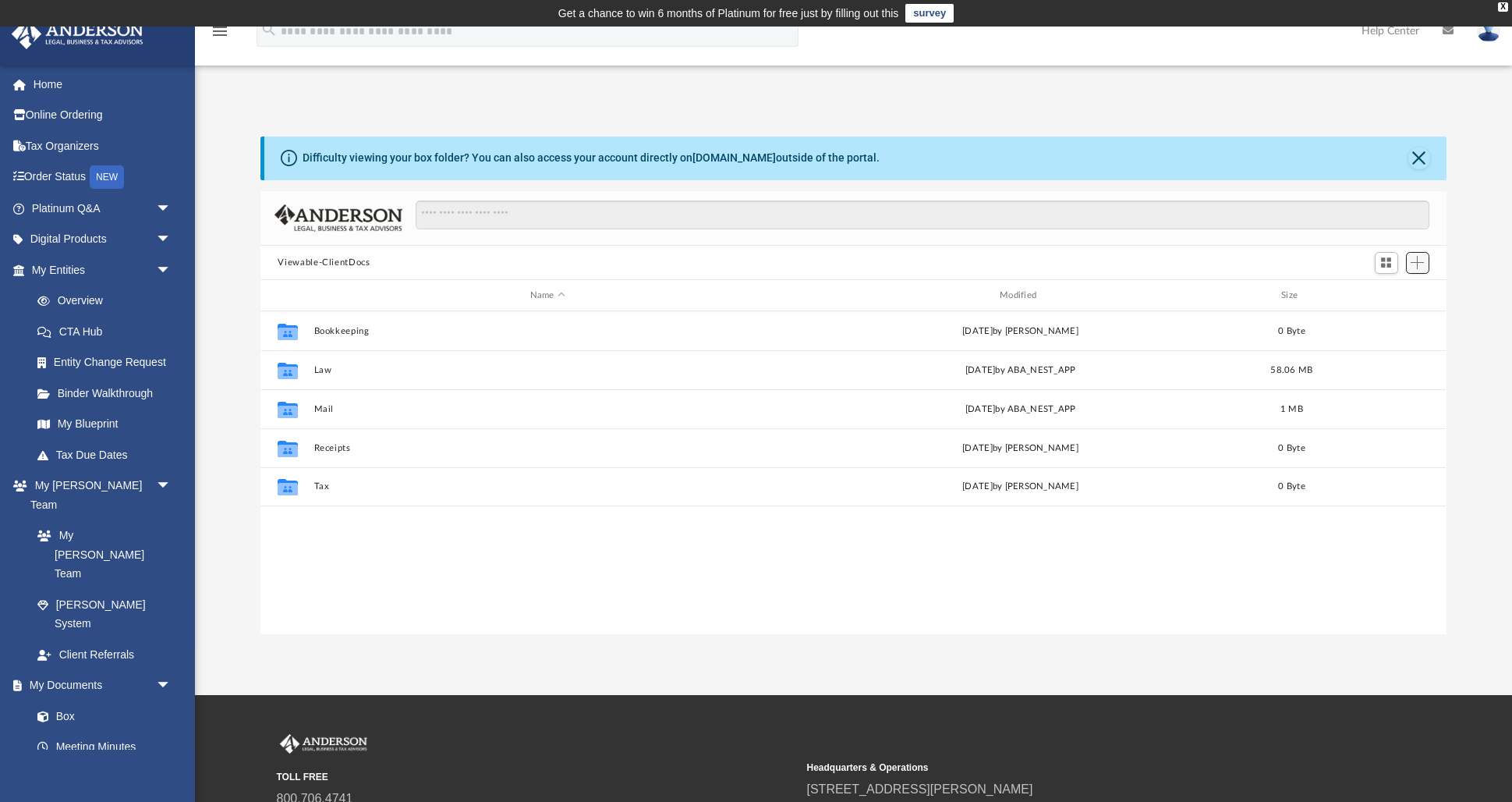
click at [1423, 267] on span "Add" at bounding box center [1417, 263] width 13 height 13
click at [1422, 267] on span "Add" at bounding box center [1417, 263] width 13 height 13
click at [1392, 262] on span "Switch to Grid View" at bounding box center [1386, 263] width 13 height 13
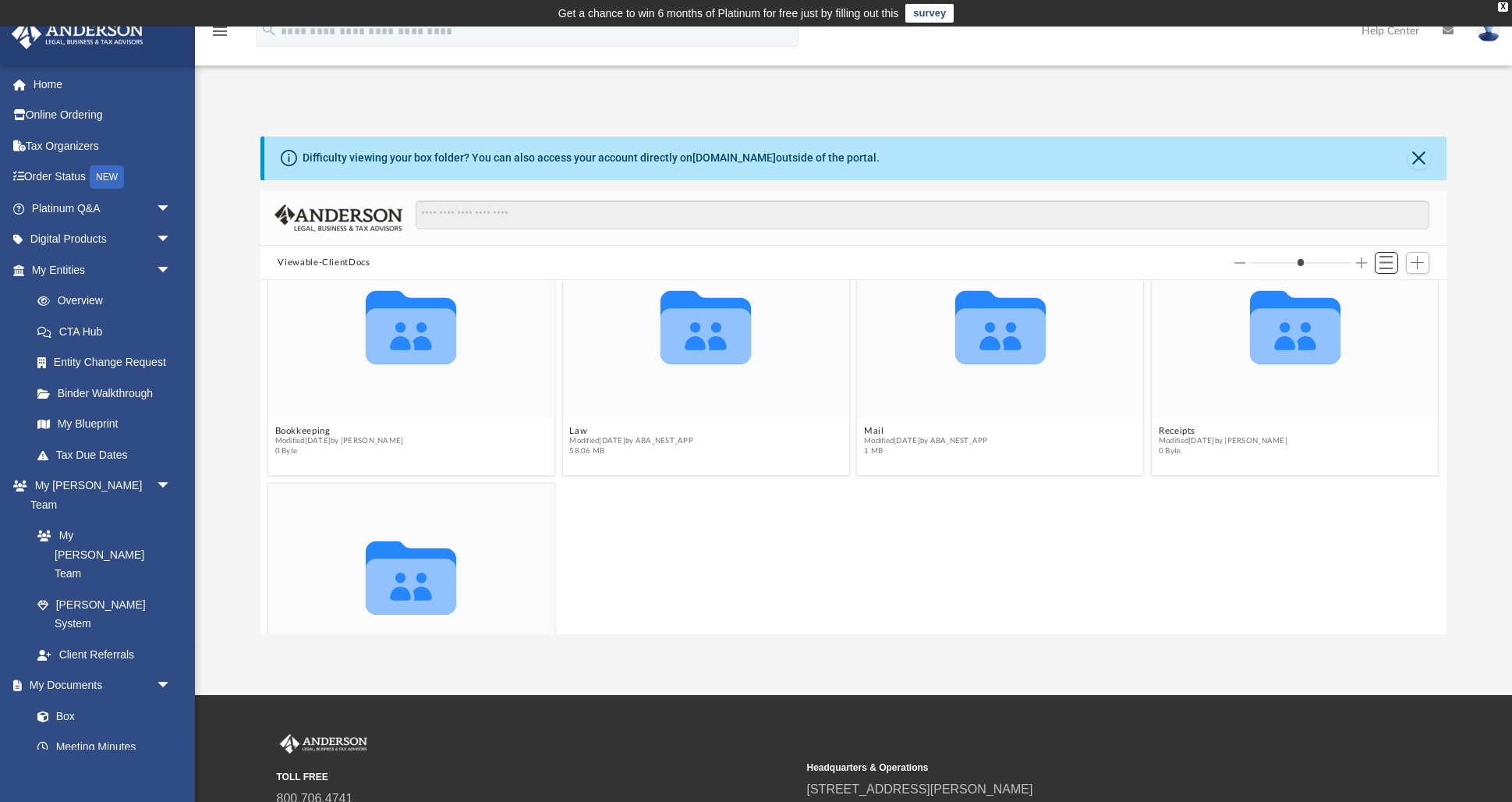
scroll to position [47, 0]
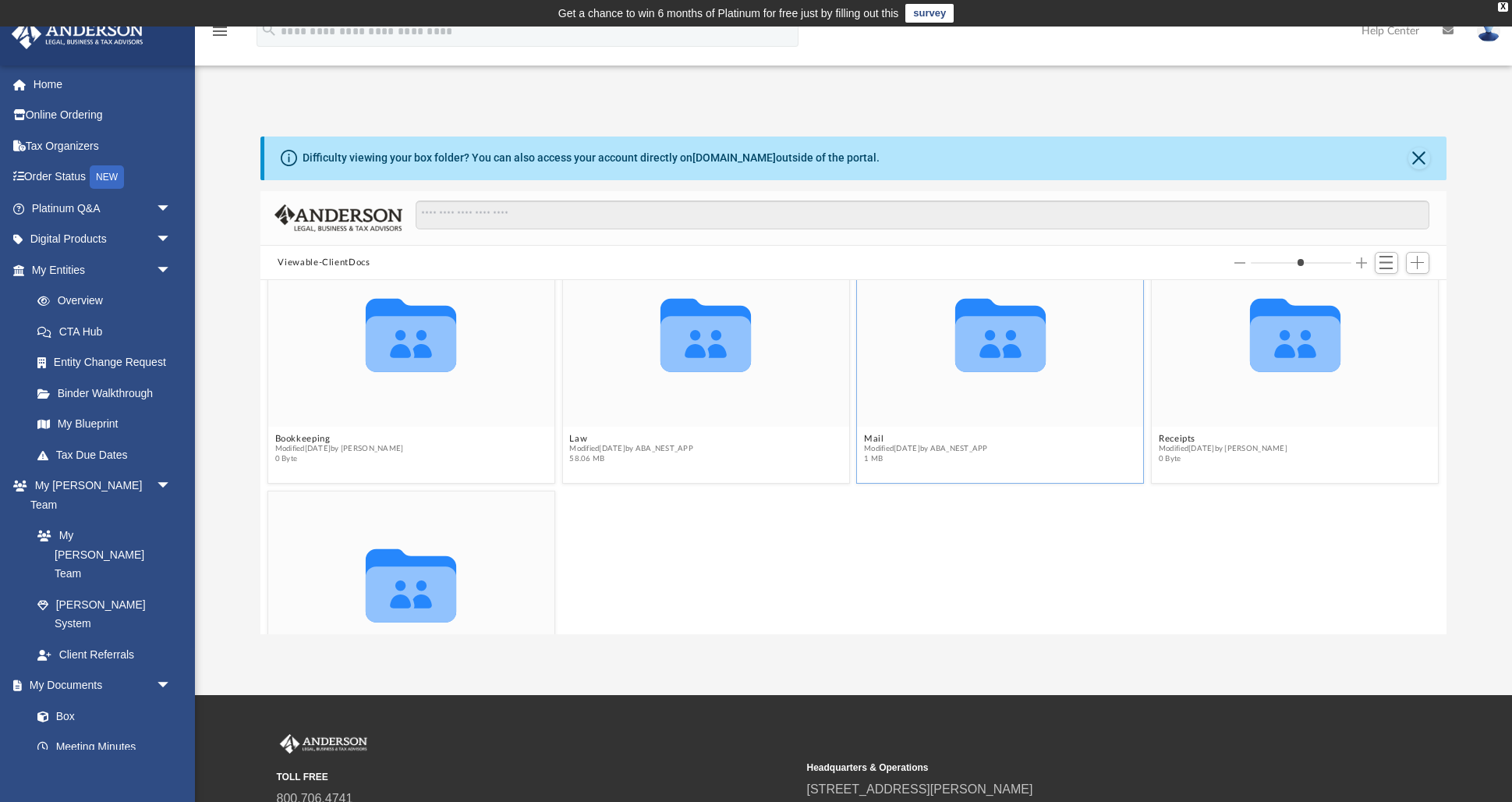
click at [1000, 344] on icon "grid" at bounding box center [1000, 343] width 90 height 56
click at [1394, 255] on button "Switch to List View" at bounding box center [1386, 263] width 23 height 22
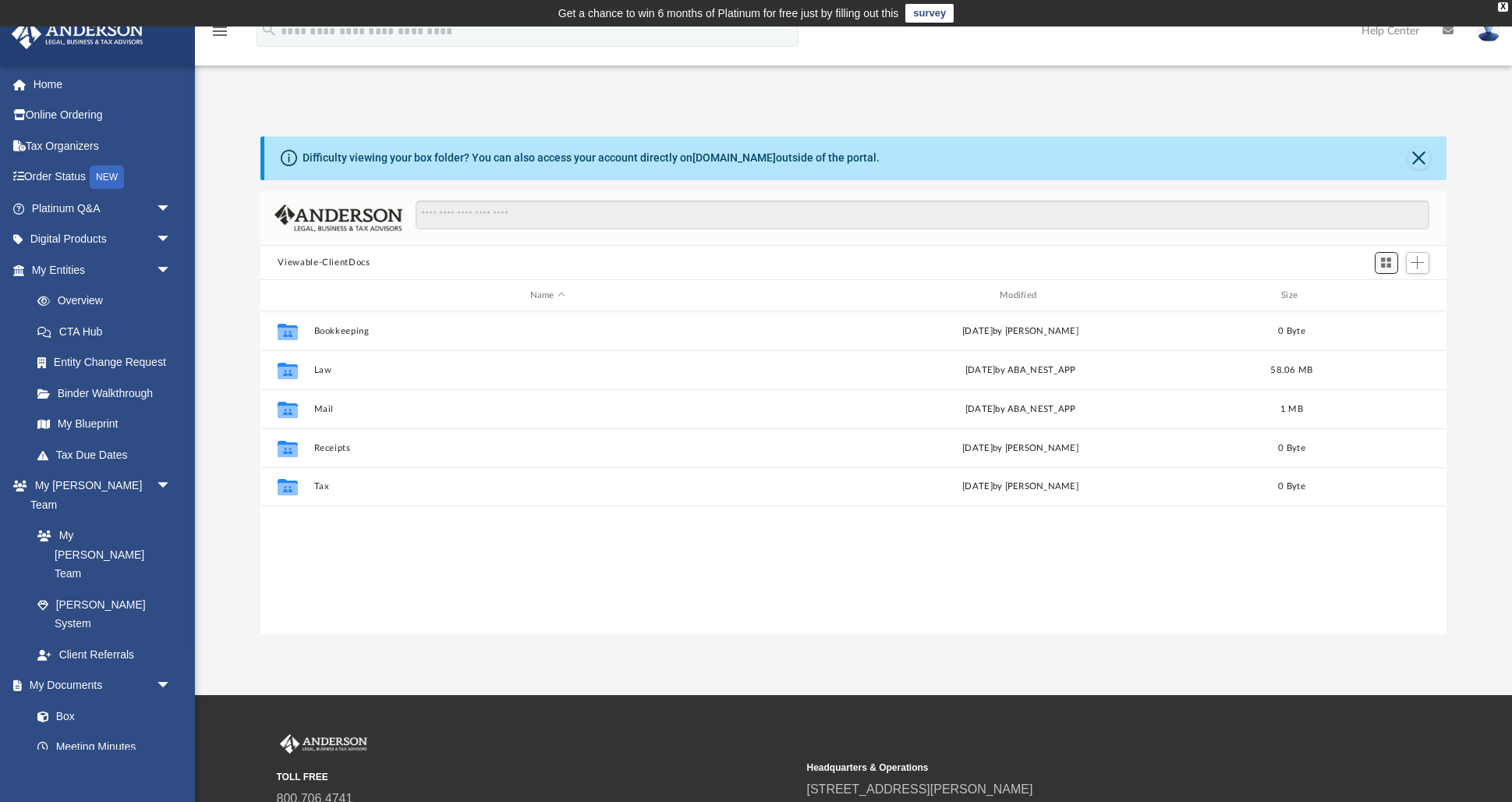
scroll to position [354, 1185]
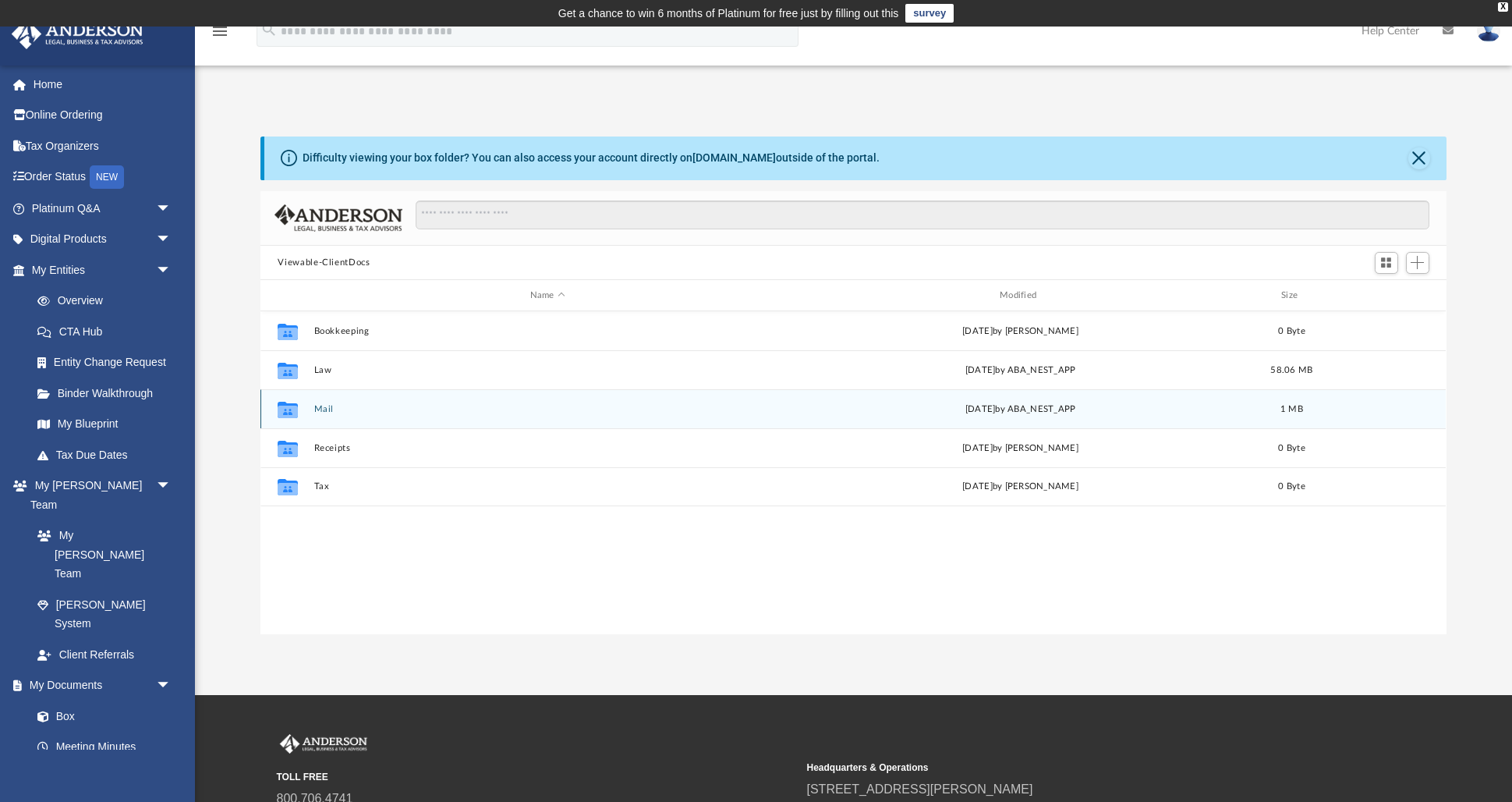
click at [347, 415] on div "Collaborated Folder Mail Mon Apr 21 2025 by ABA_NEST_APP 1 MB" at bounding box center [853, 409] width 1185 height 39
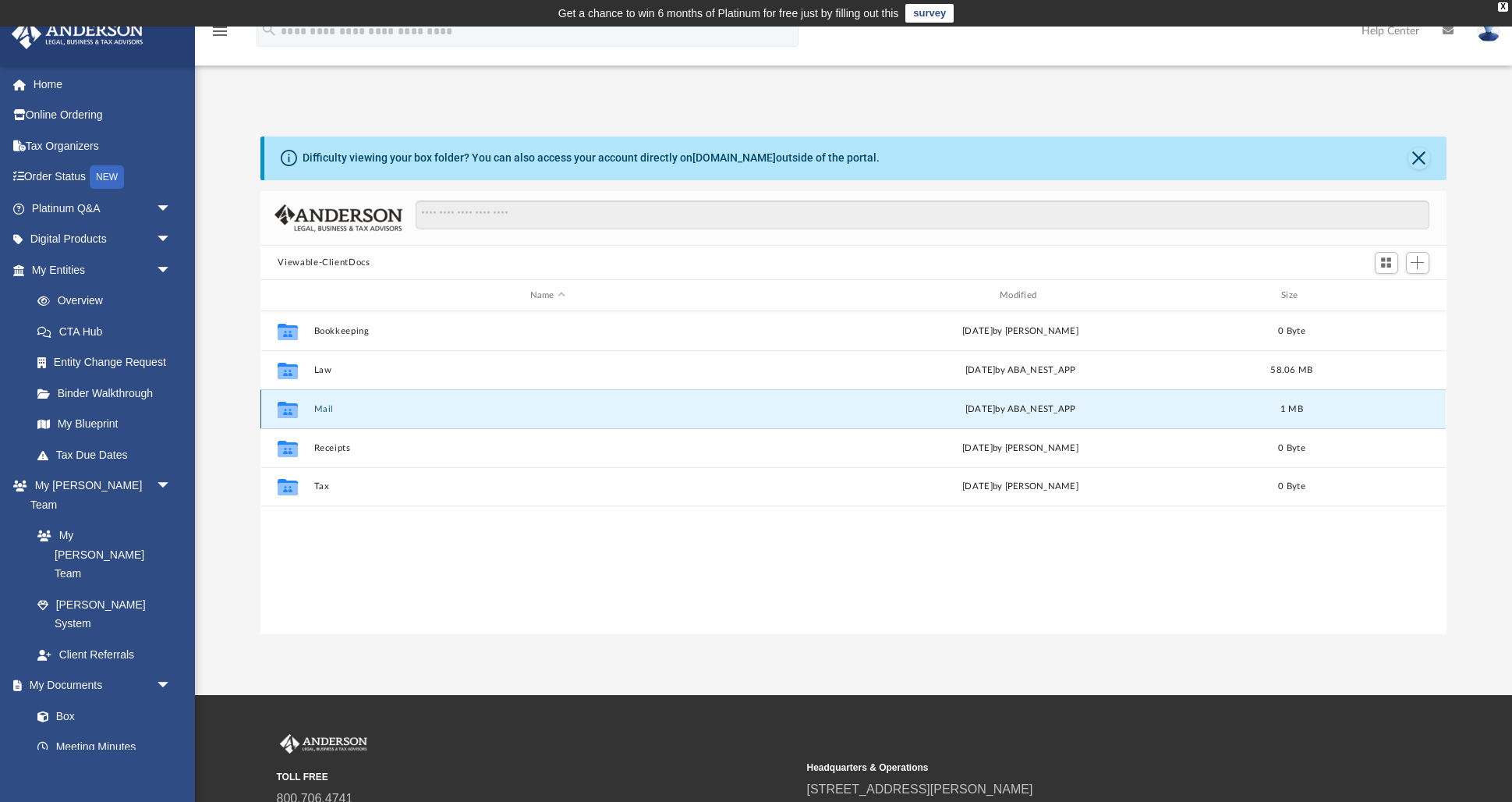
click at [347, 415] on div "Collaborated Folder Mail Mon Apr 21 2025 by ABA_NEST_APP 1 MB" at bounding box center [853, 409] width 1185 height 39
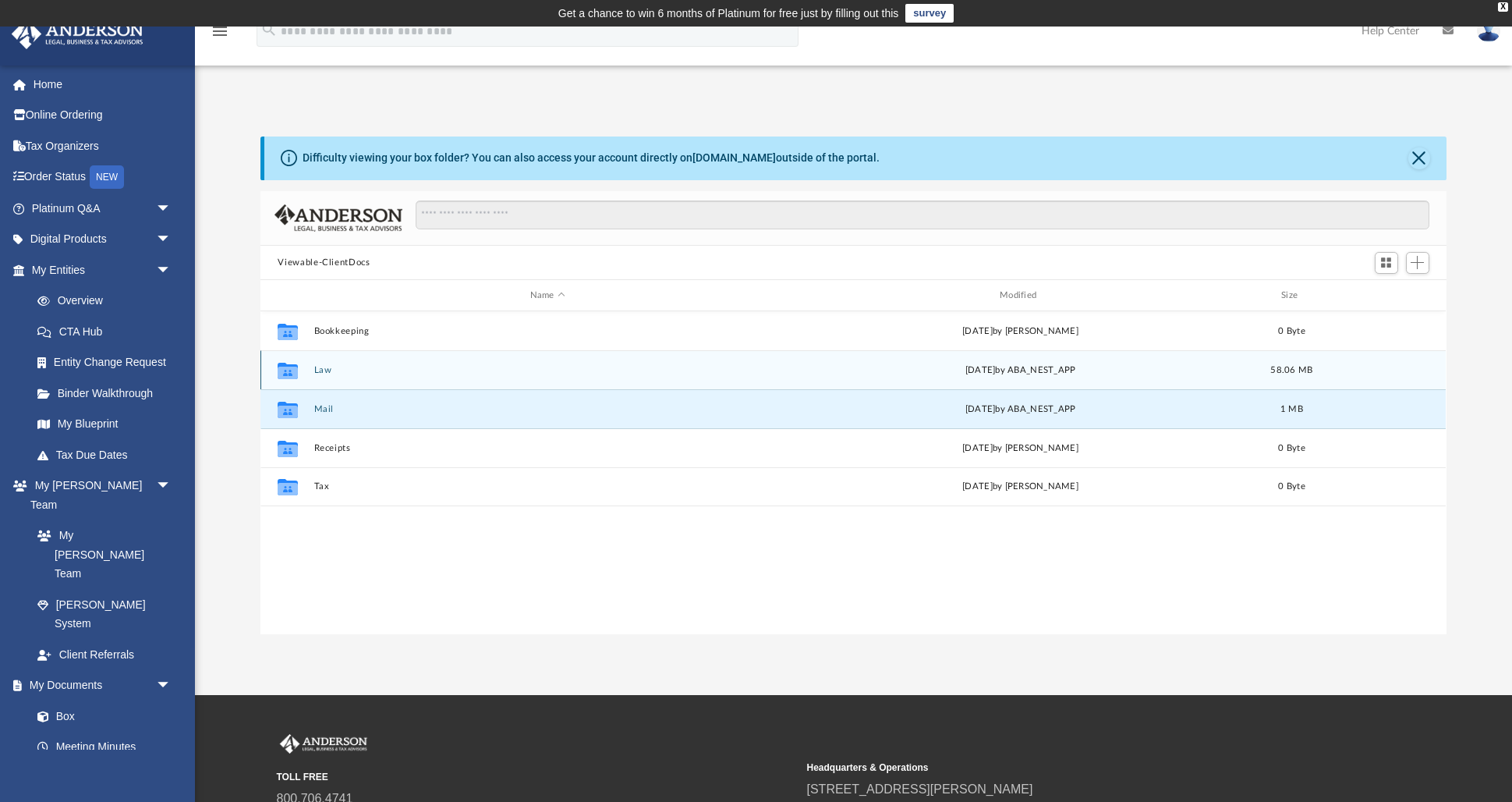
click at [285, 371] on icon "grid" at bounding box center [288, 373] width 20 height 13
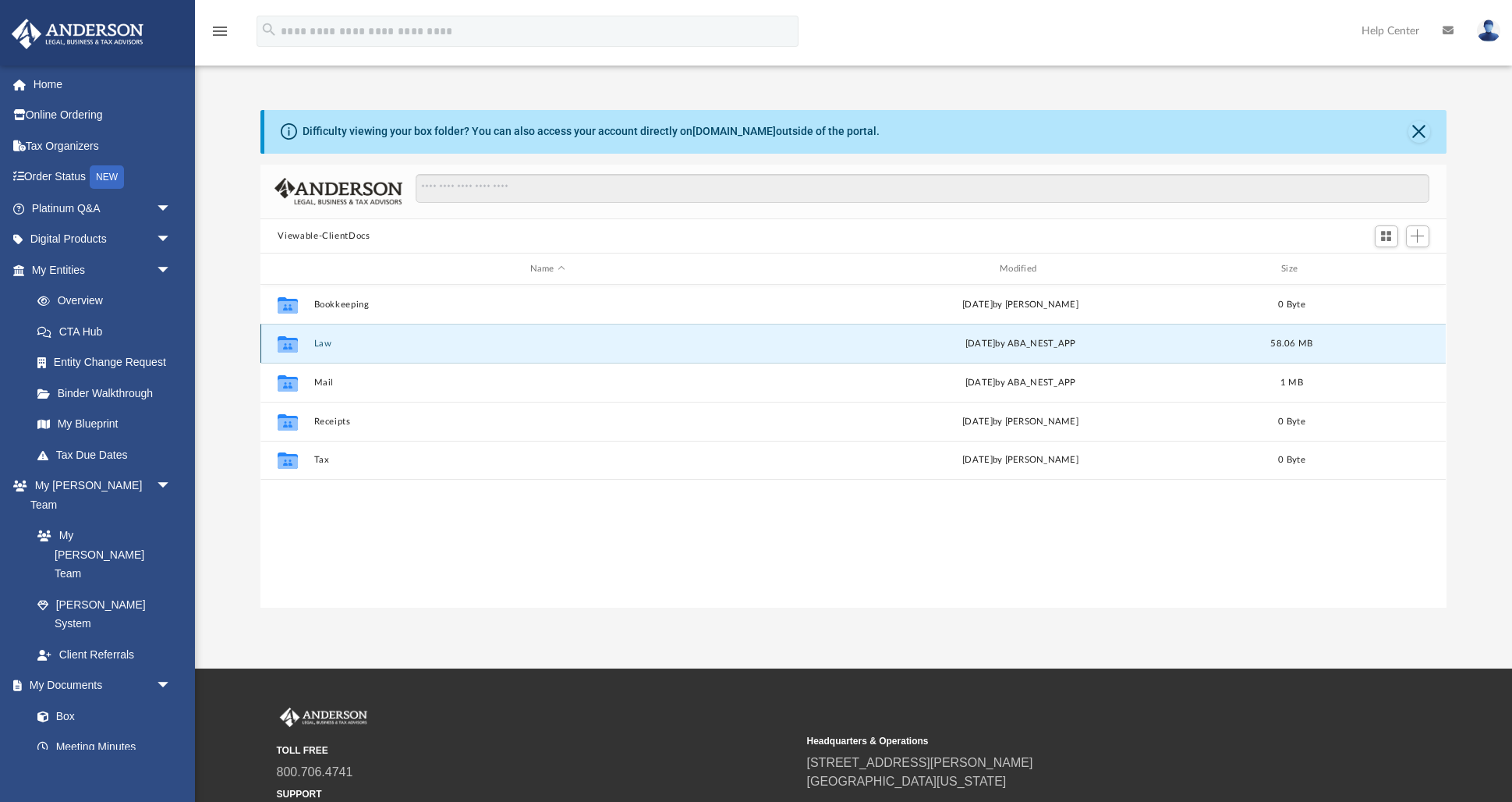
scroll to position [44, 0]
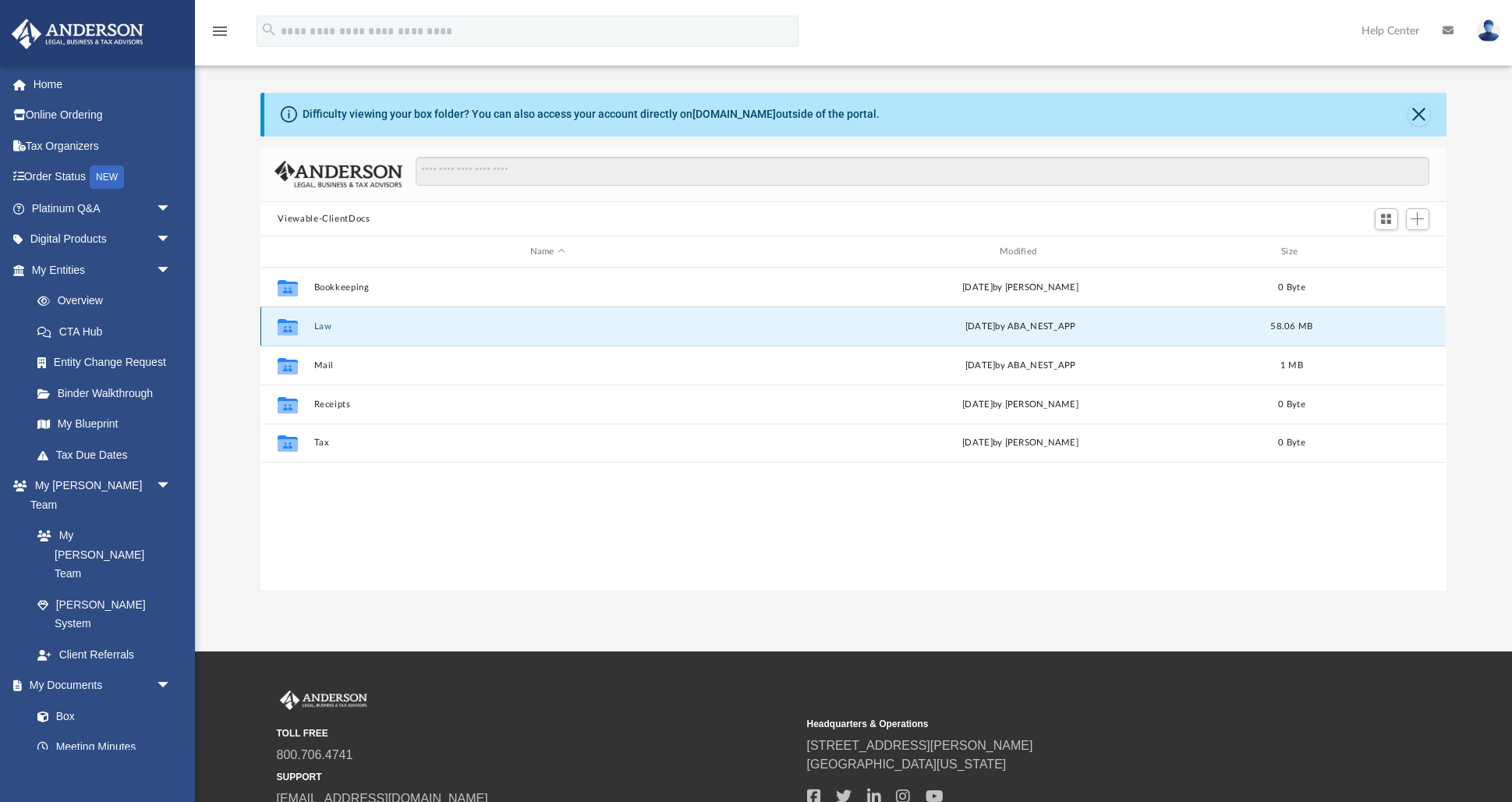
click at [290, 326] on icon "grid" at bounding box center [288, 327] width 20 height 17
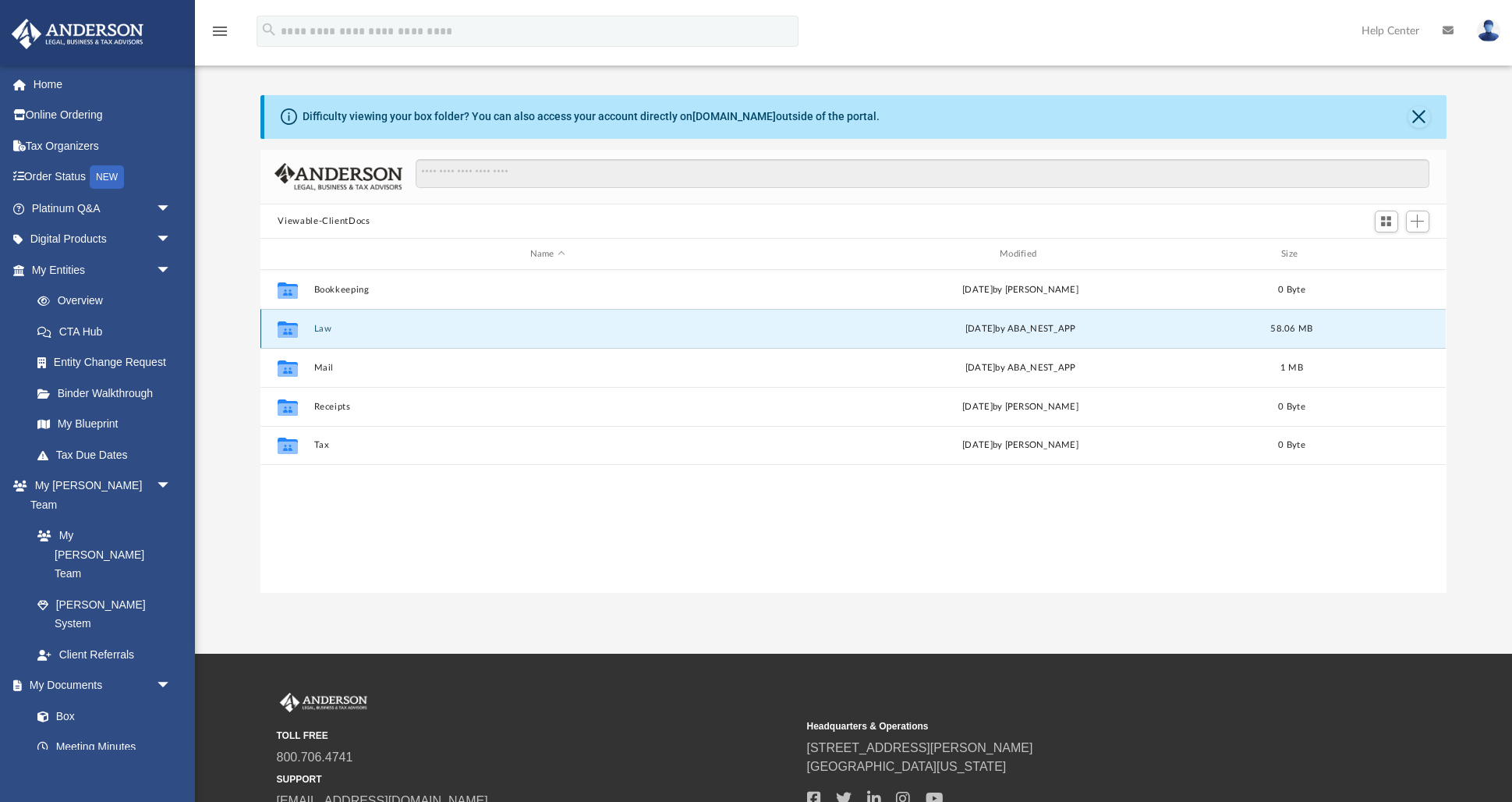
click at [285, 329] on icon "grid" at bounding box center [288, 330] width 20 height 17
click at [293, 330] on icon "grid" at bounding box center [288, 331] width 20 height 13
drag, startPoint x: 293, startPoint y: 330, endPoint x: 316, endPoint y: 331, distance: 23.0
click at [294, 330] on icon "grid" at bounding box center [288, 331] width 20 height 13
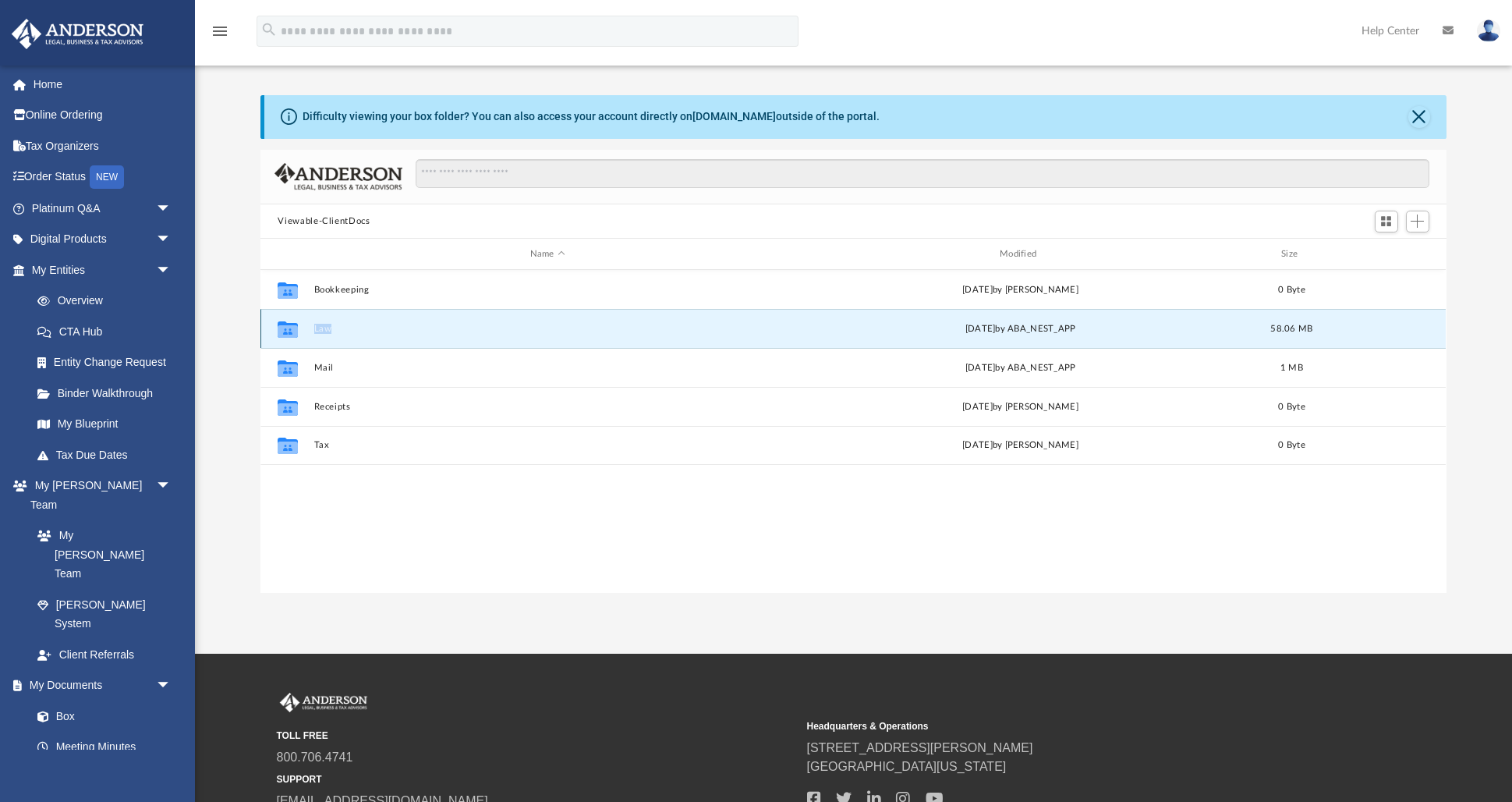
click at [324, 330] on button "Law" at bounding box center [547, 329] width 466 height 10
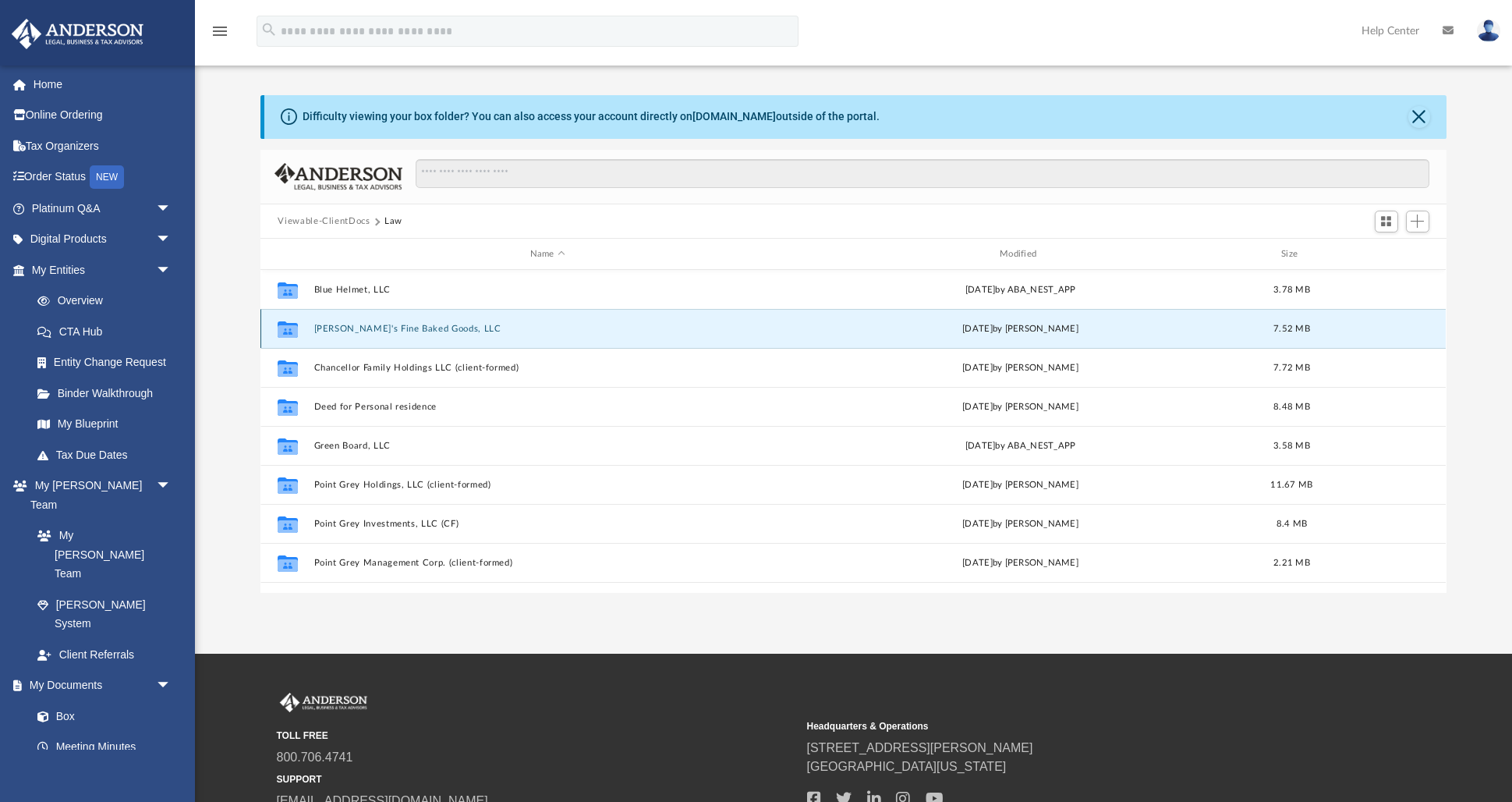
click at [375, 327] on button "Celia's Fine Baked Goods, LLC" at bounding box center [547, 329] width 466 height 10
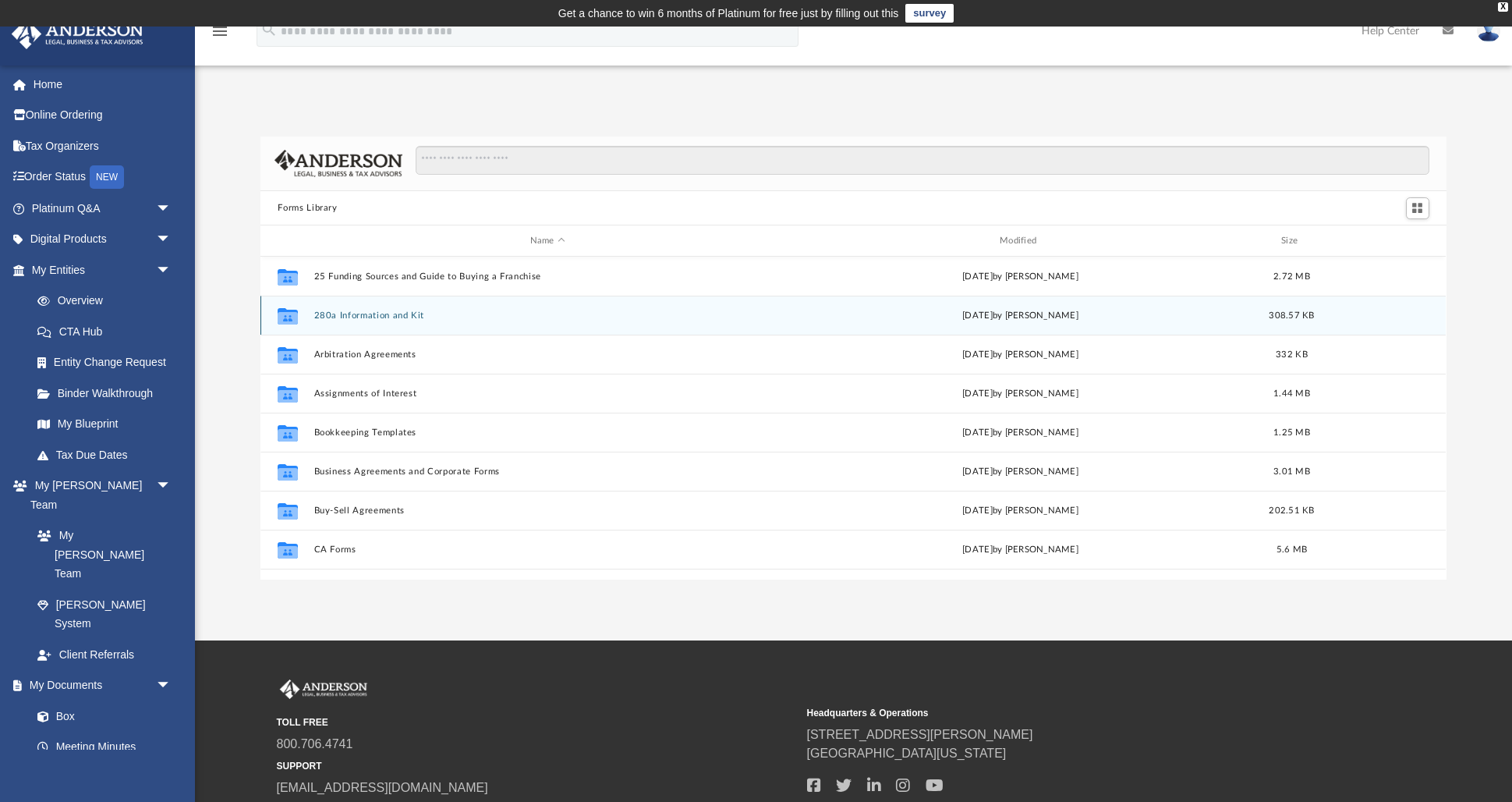
scroll to position [354, 1185]
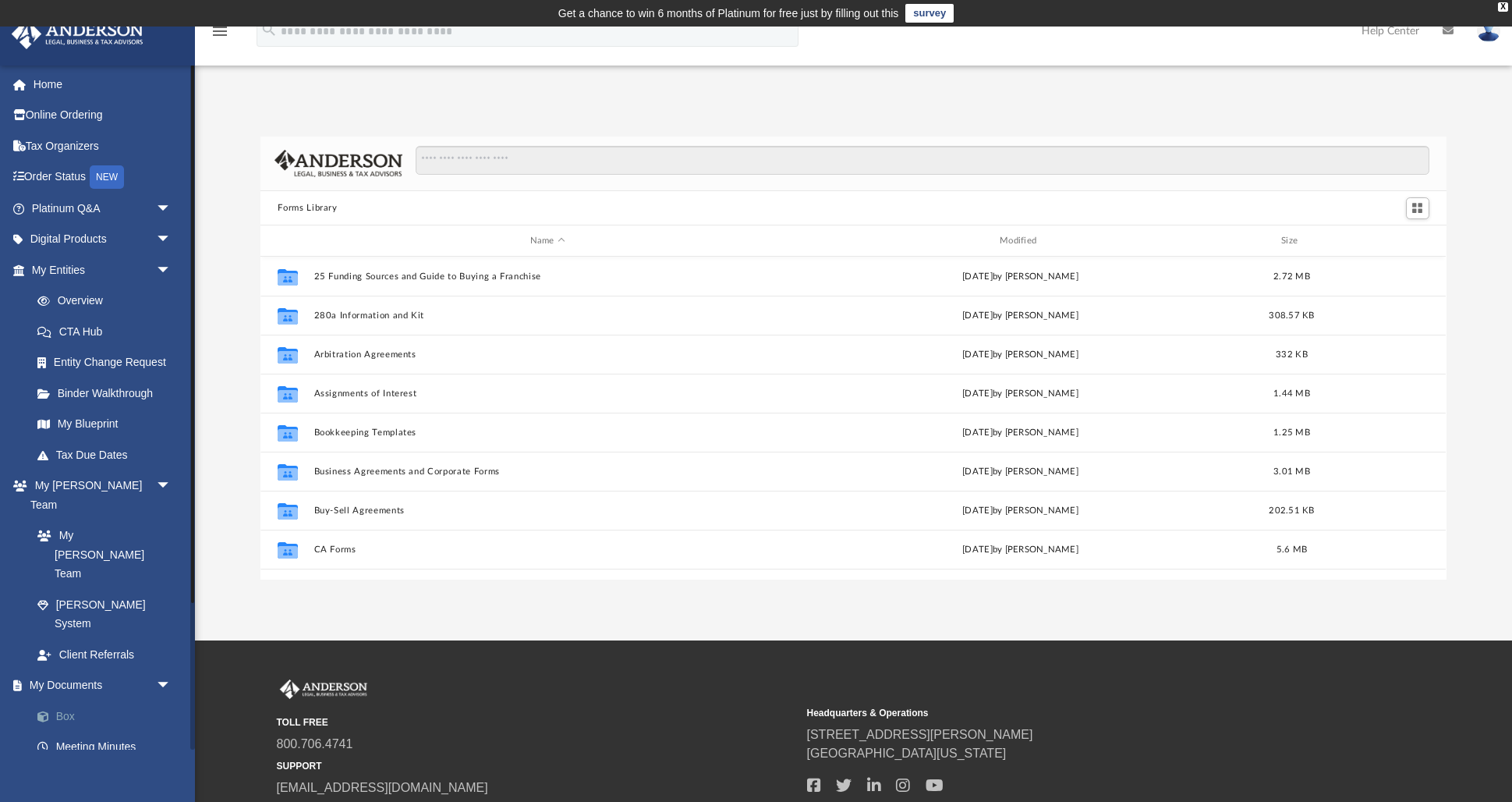
click at [69, 700] on link "Box" at bounding box center [108, 715] width 173 height 31
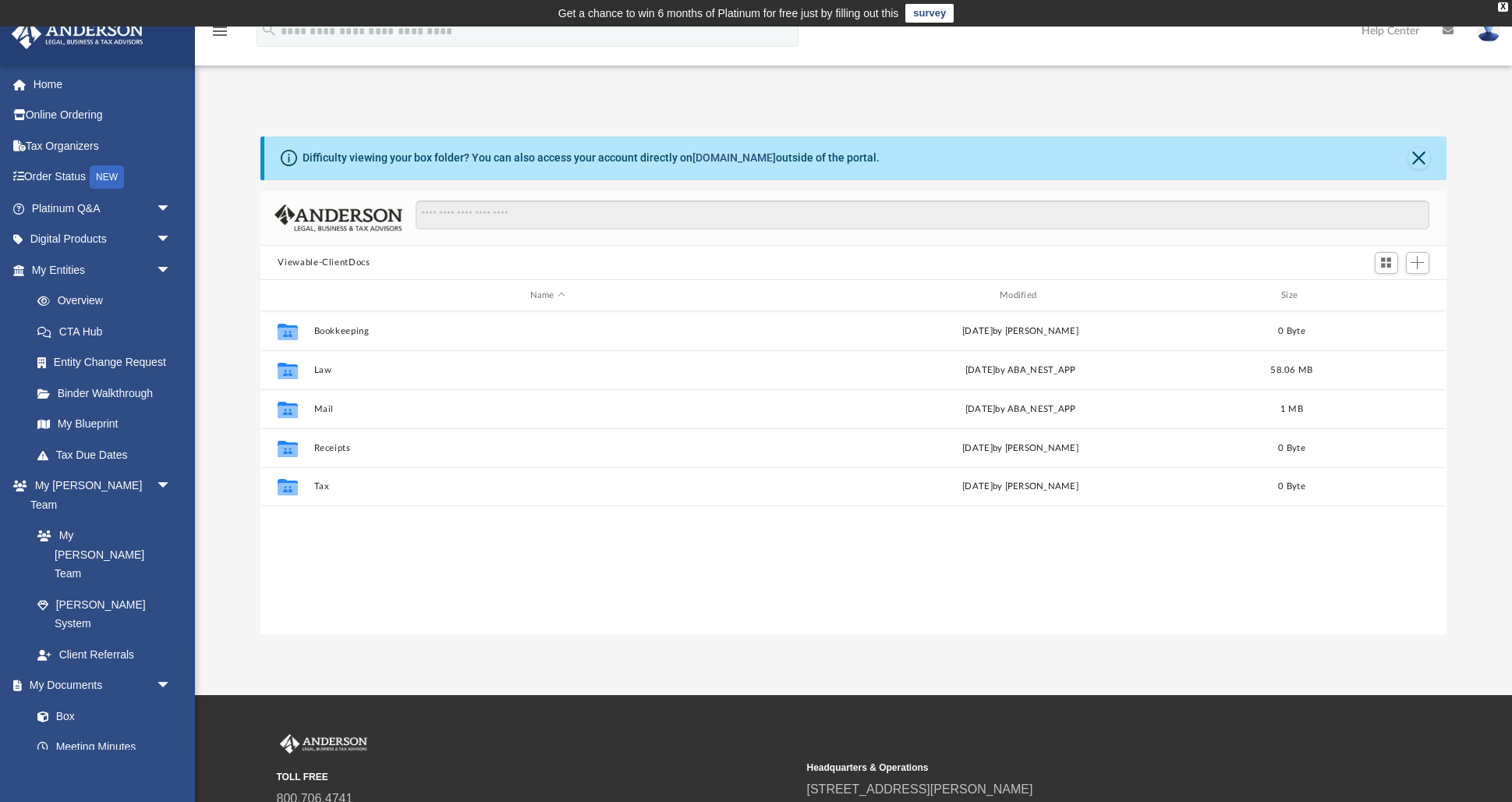
click at [738, 158] on link "box.com" at bounding box center [734, 157] width 84 height 13
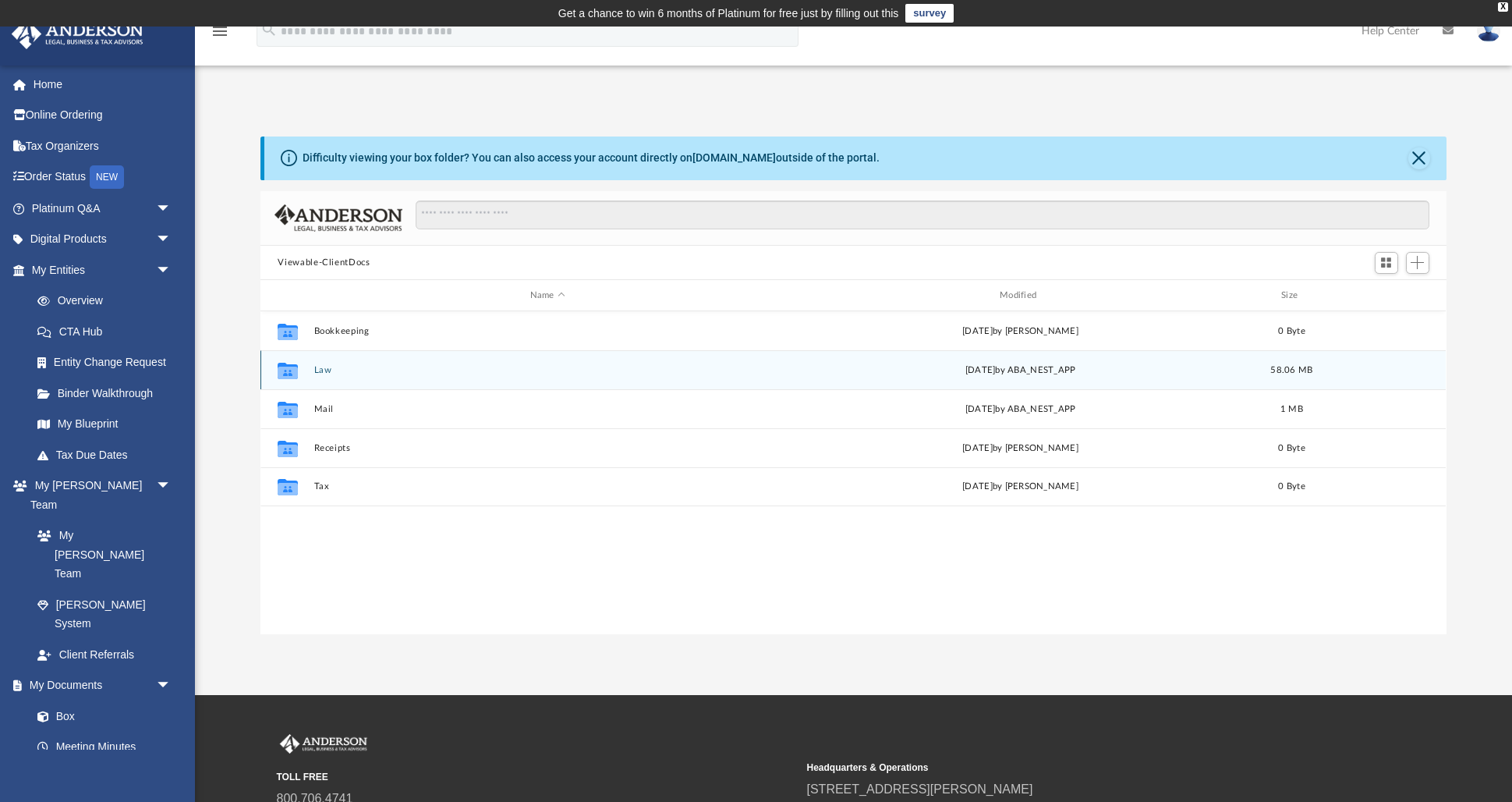
click at [324, 374] on div "Collaborated Folder Law Thu Sep 18 2025 by ABA_NEST_APP 58.06 MB" at bounding box center [853, 369] width 1185 height 39
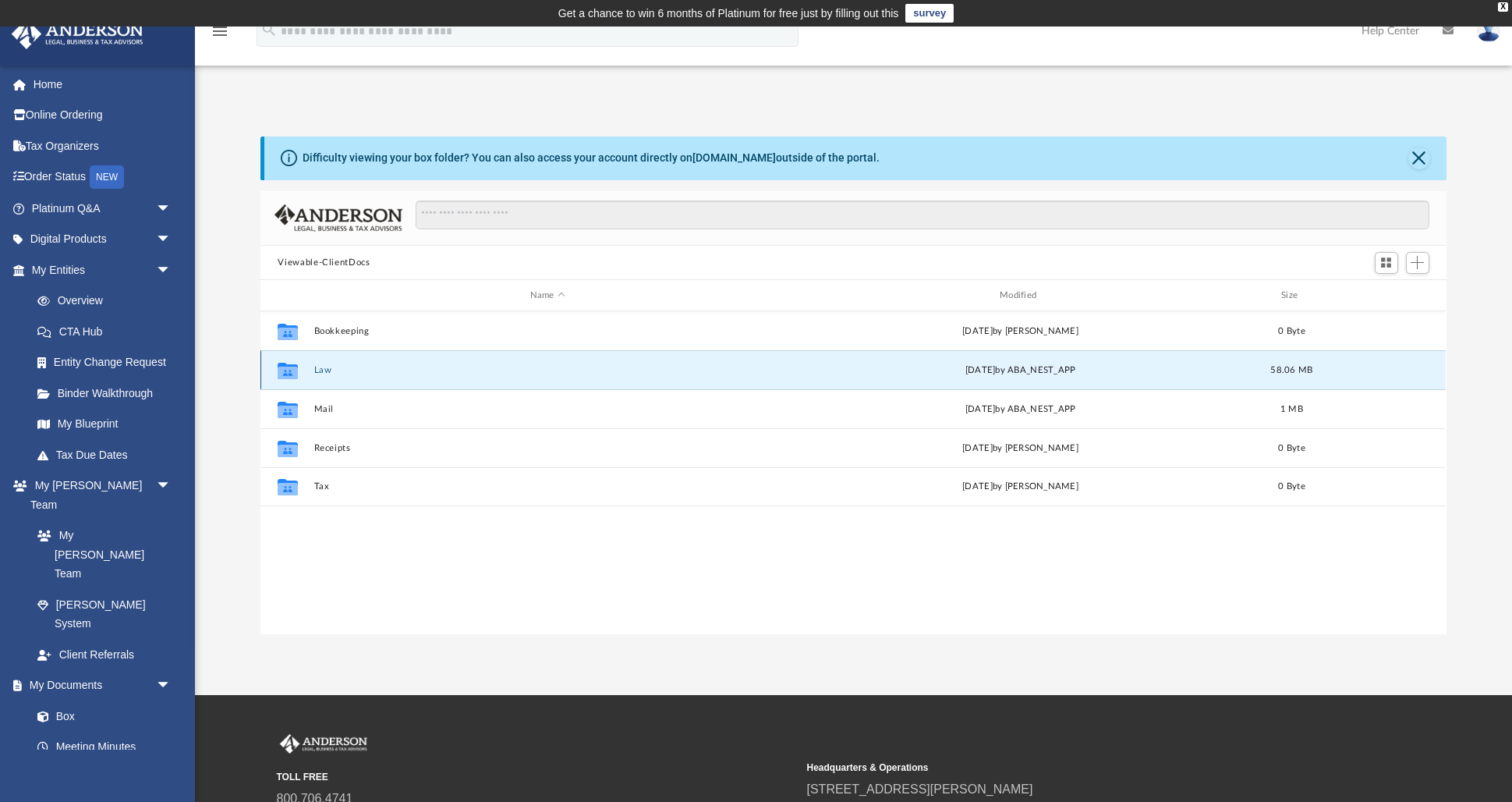
click at [323, 370] on button "Law" at bounding box center [547, 370] width 466 height 10
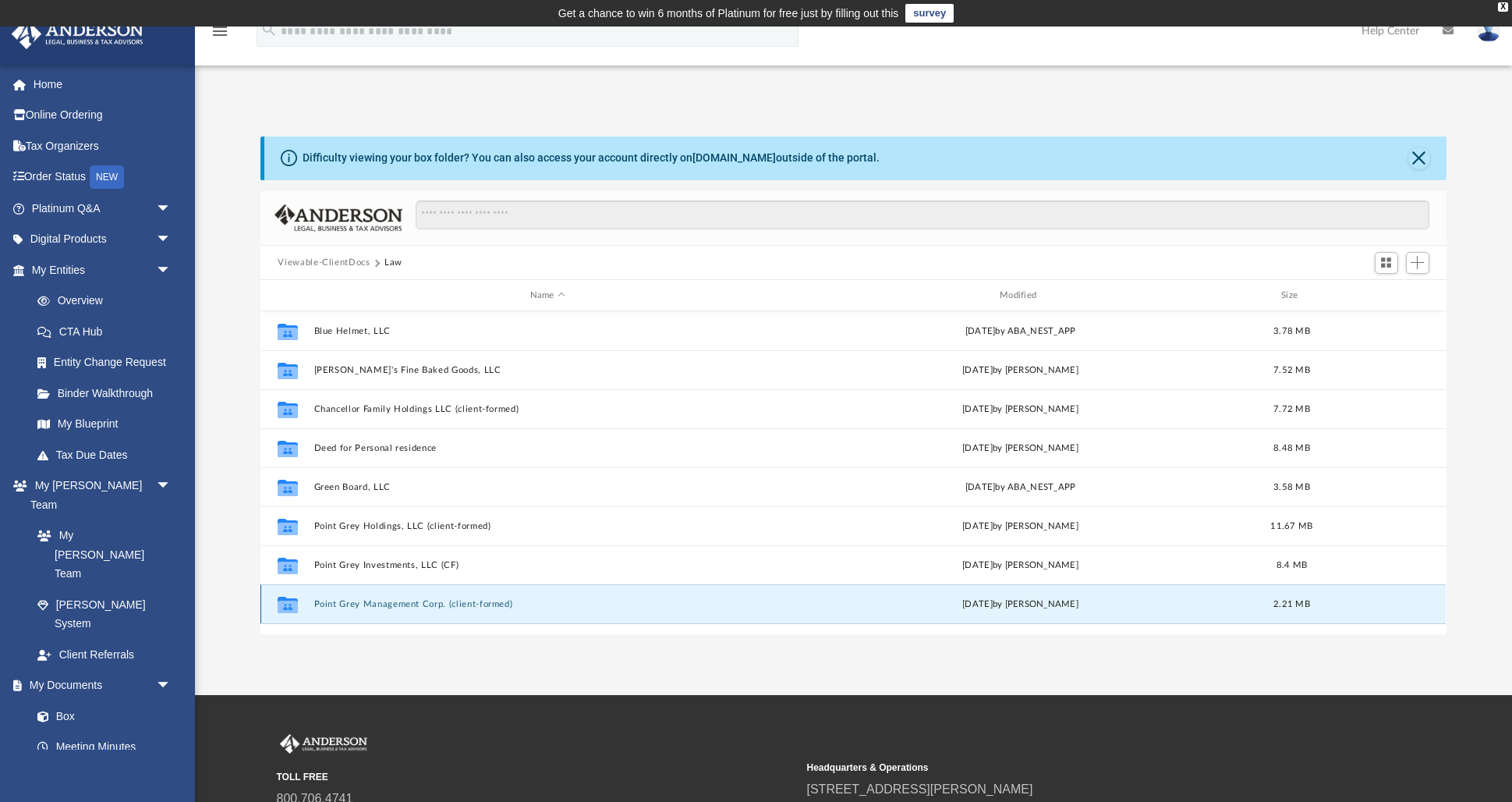
click at [408, 604] on button "Point Grey Management Corp. (client-formed)" at bounding box center [547, 604] width 466 height 10
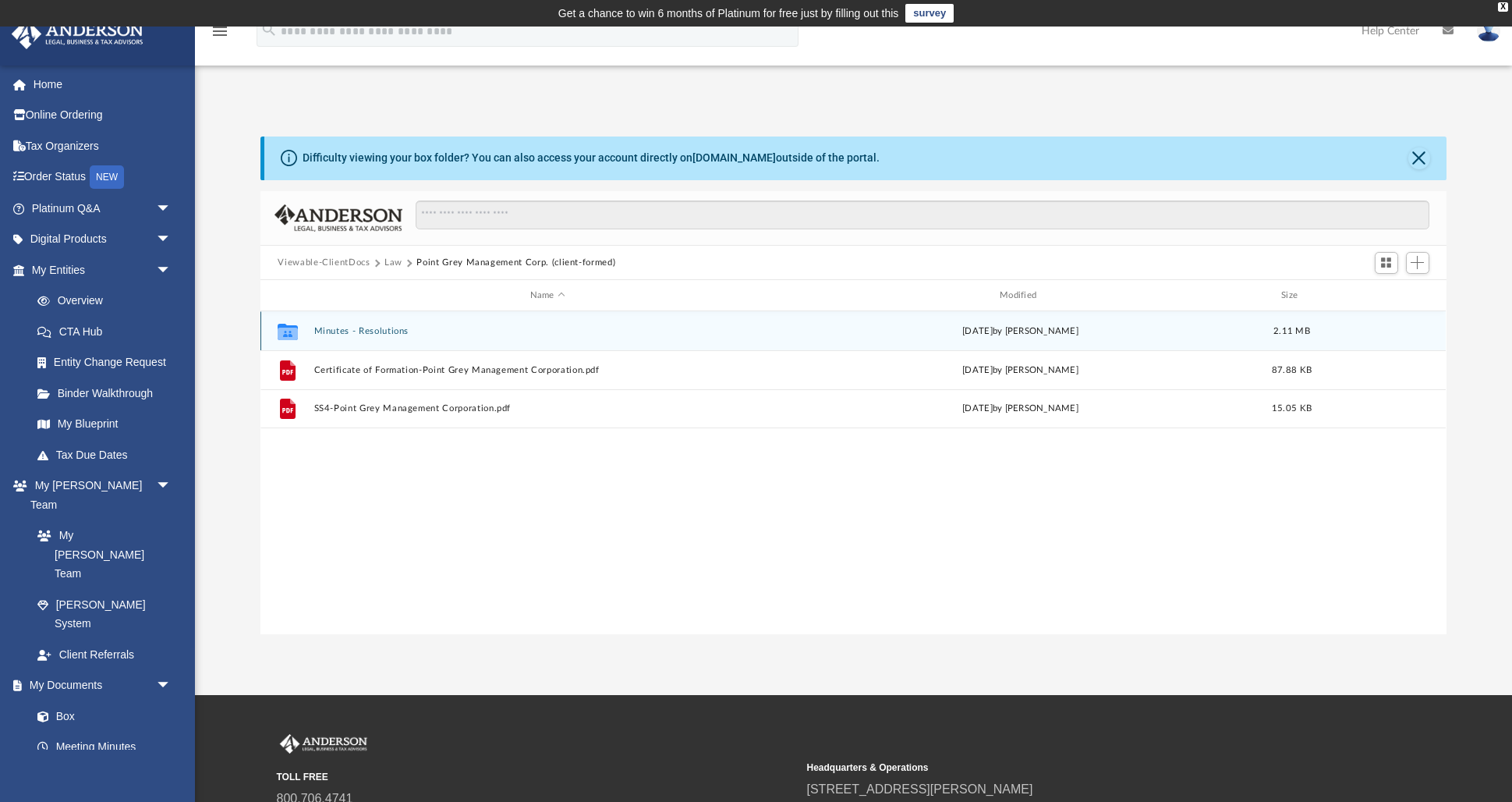
click at [378, 329] on button "Minutes - Resolutions" at bounding box center [547, 331] width 466 height 10
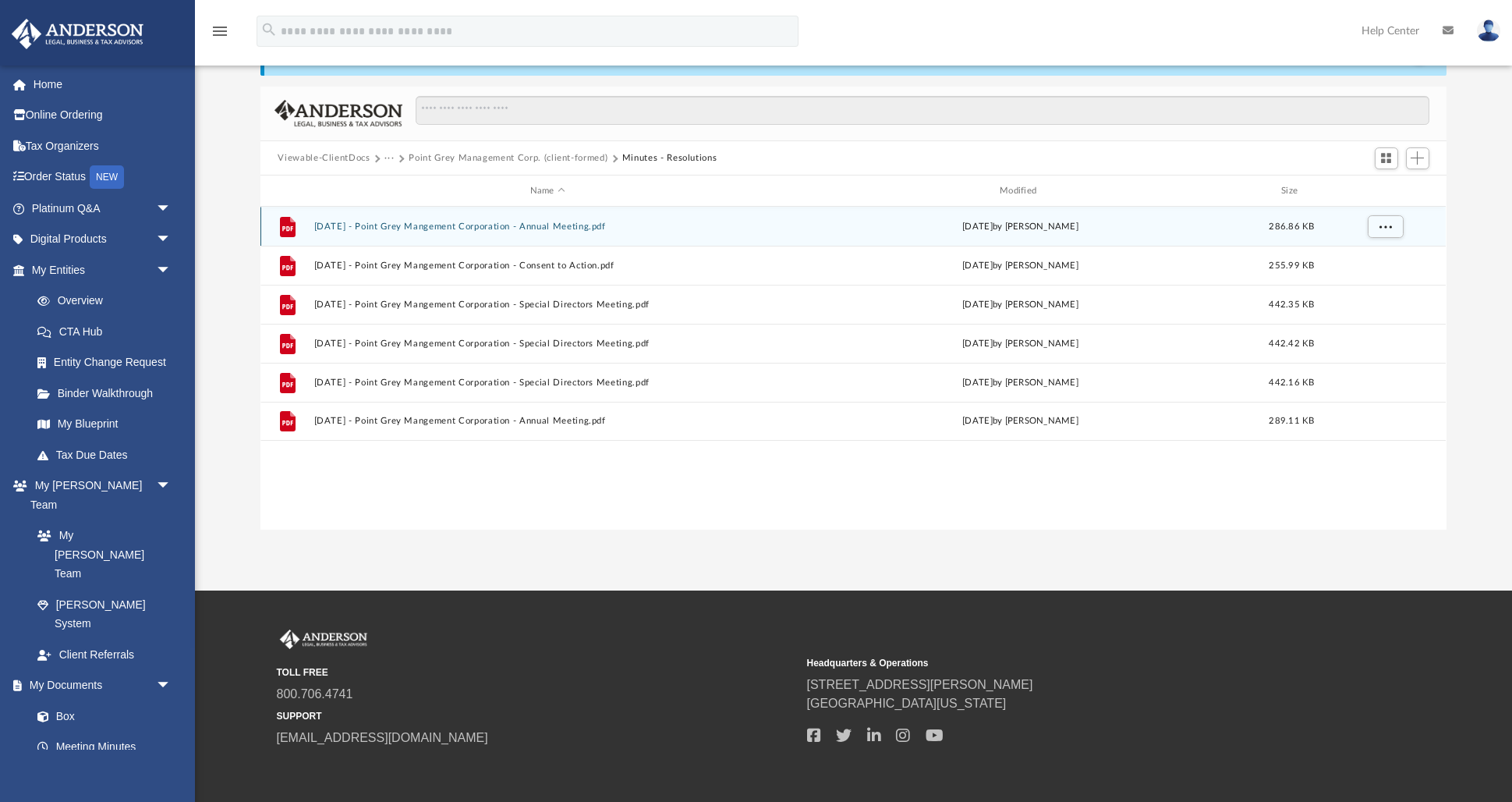
scroll to position [106, 0]
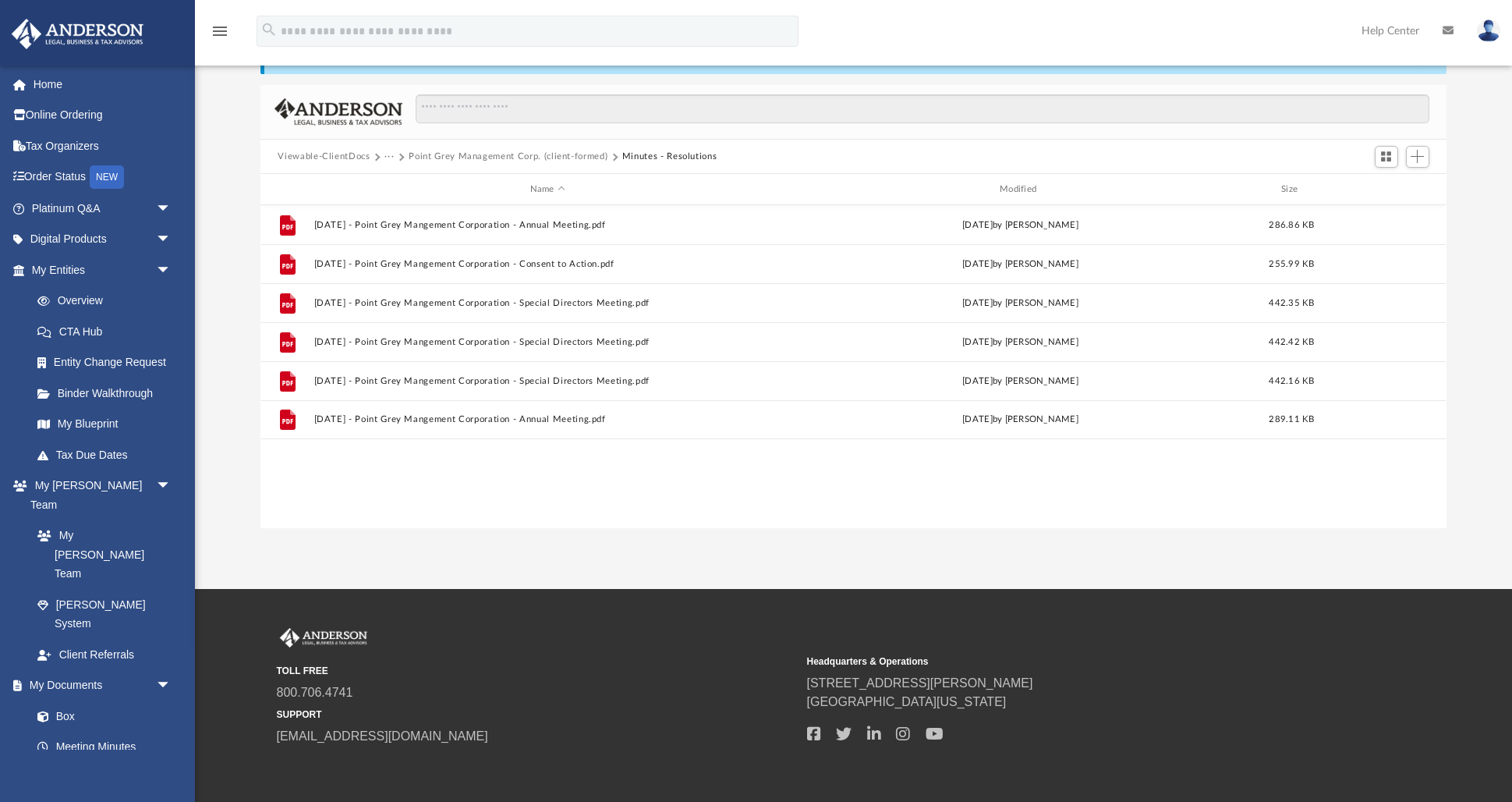
click at [1488, 33] on img at bounding box center [1489, 30] width 23 height 23
click at [1223, 136] on link "Logout" at bounding box center [1255, 136] width 156 height 32
